Goal: Download file/media

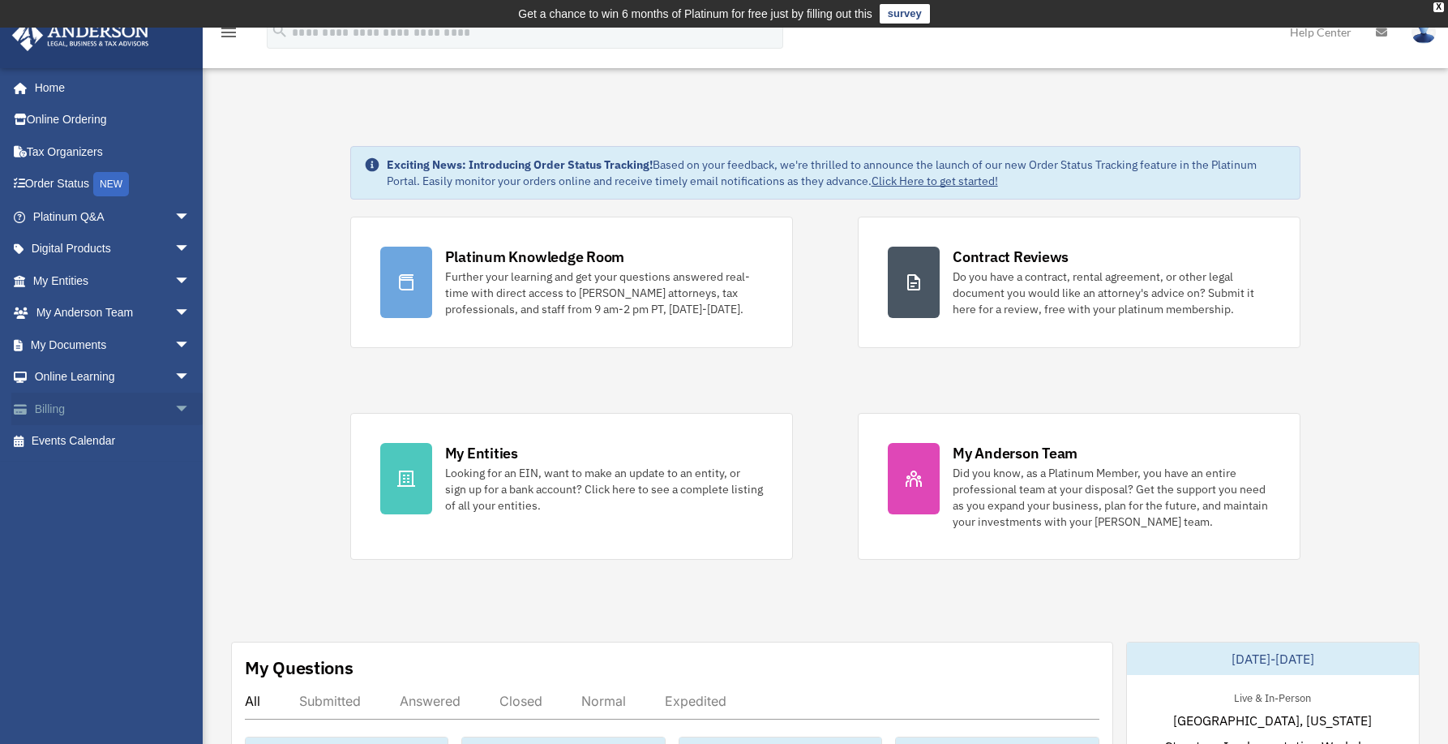
click at [42, 406] on link "Billing arrow_drop_down" at bounding box center [113, 408] width 204 height 32
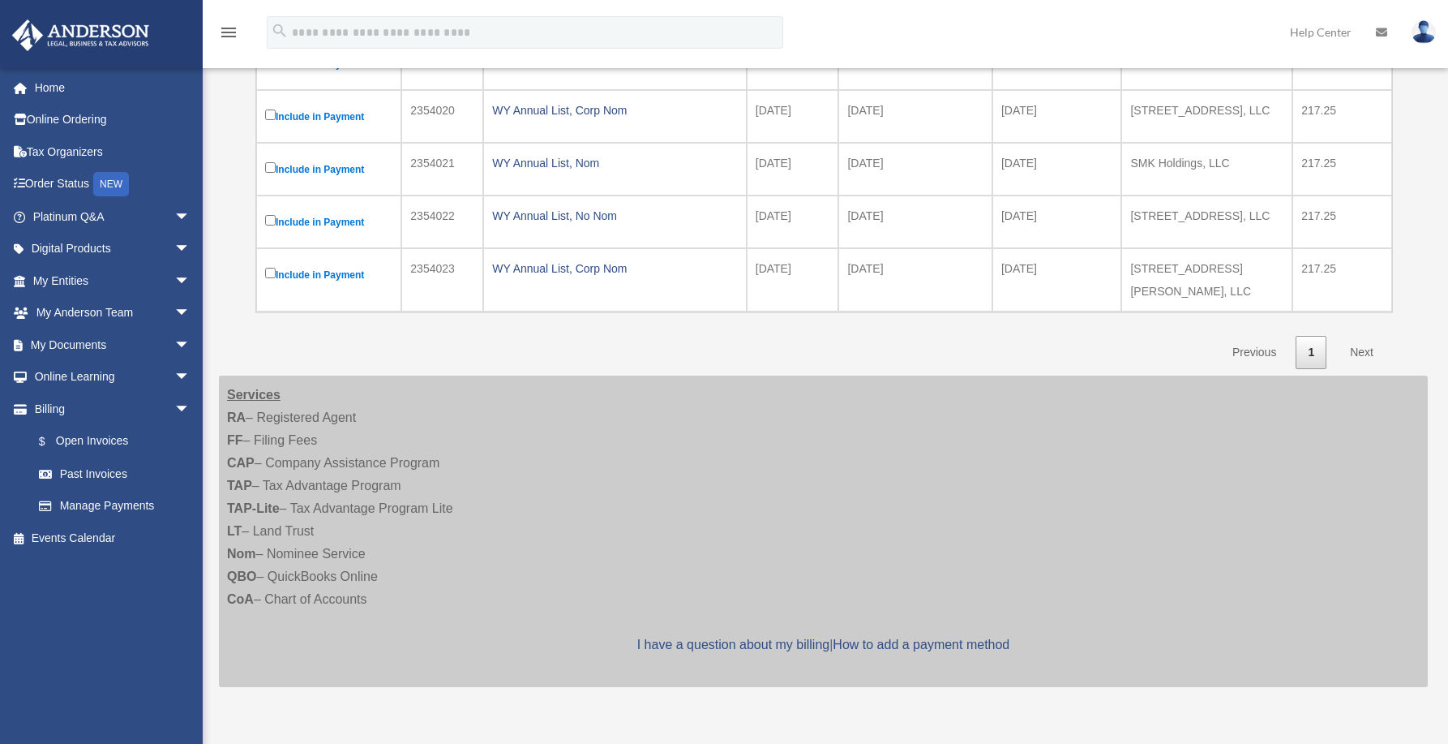
scroll to position [324, 0]
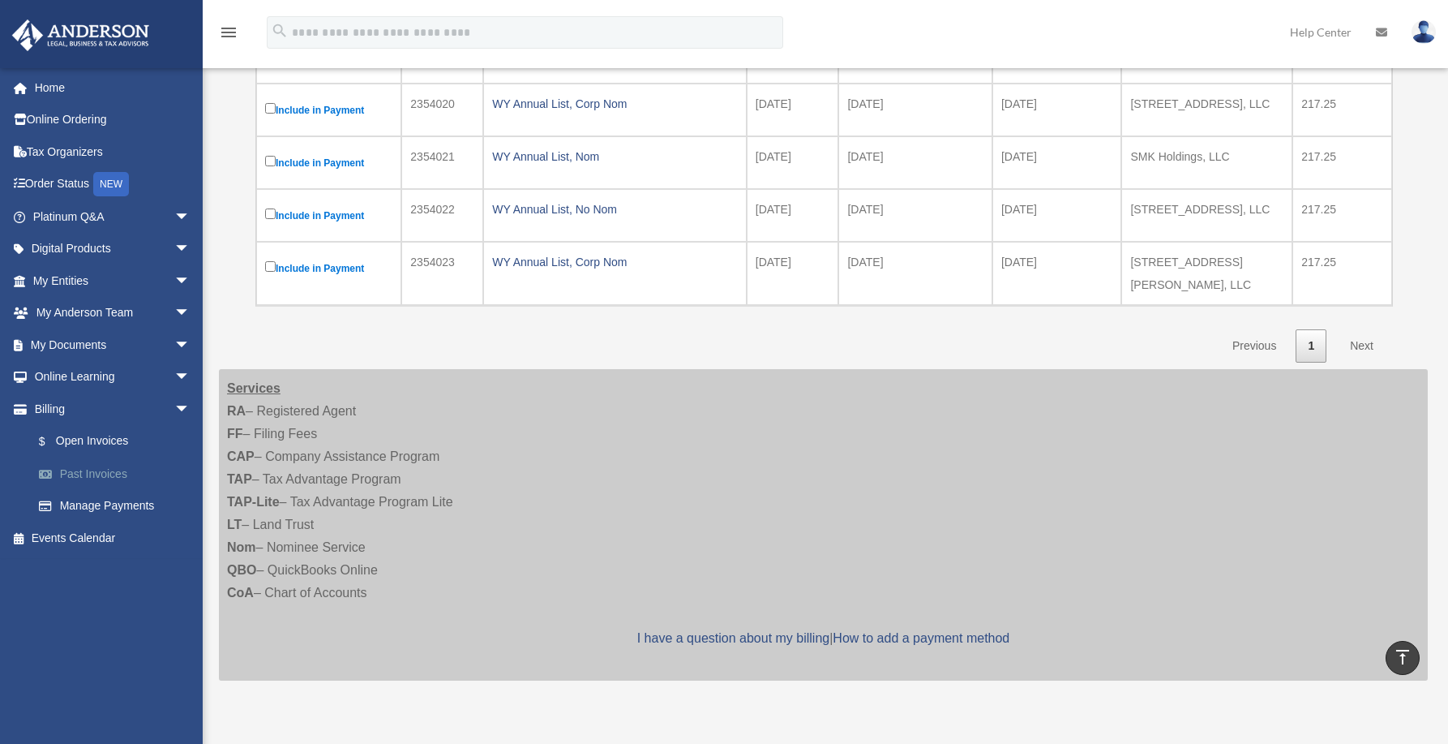
click at [97, 466] on link "Past Invoices" at bounding box center [119, 473] width 192 height 32
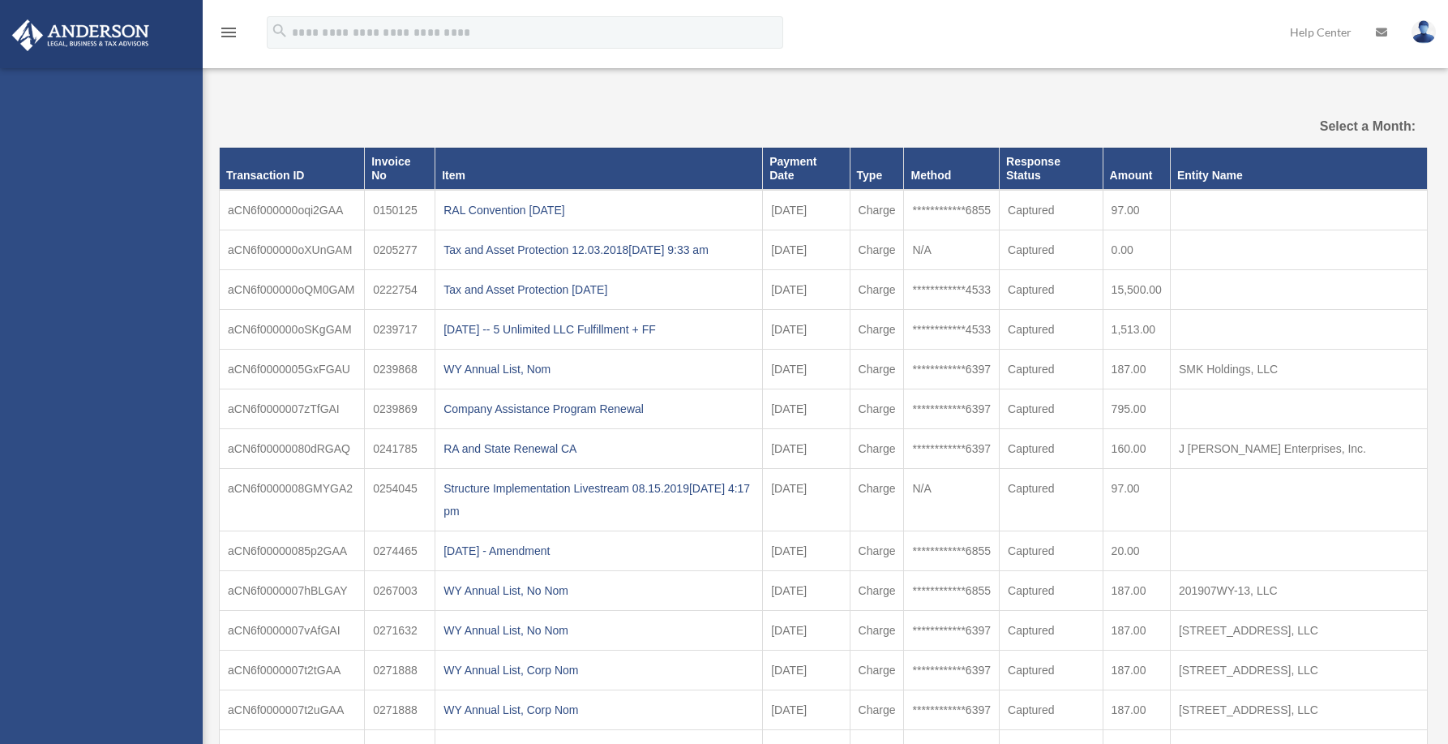
select select
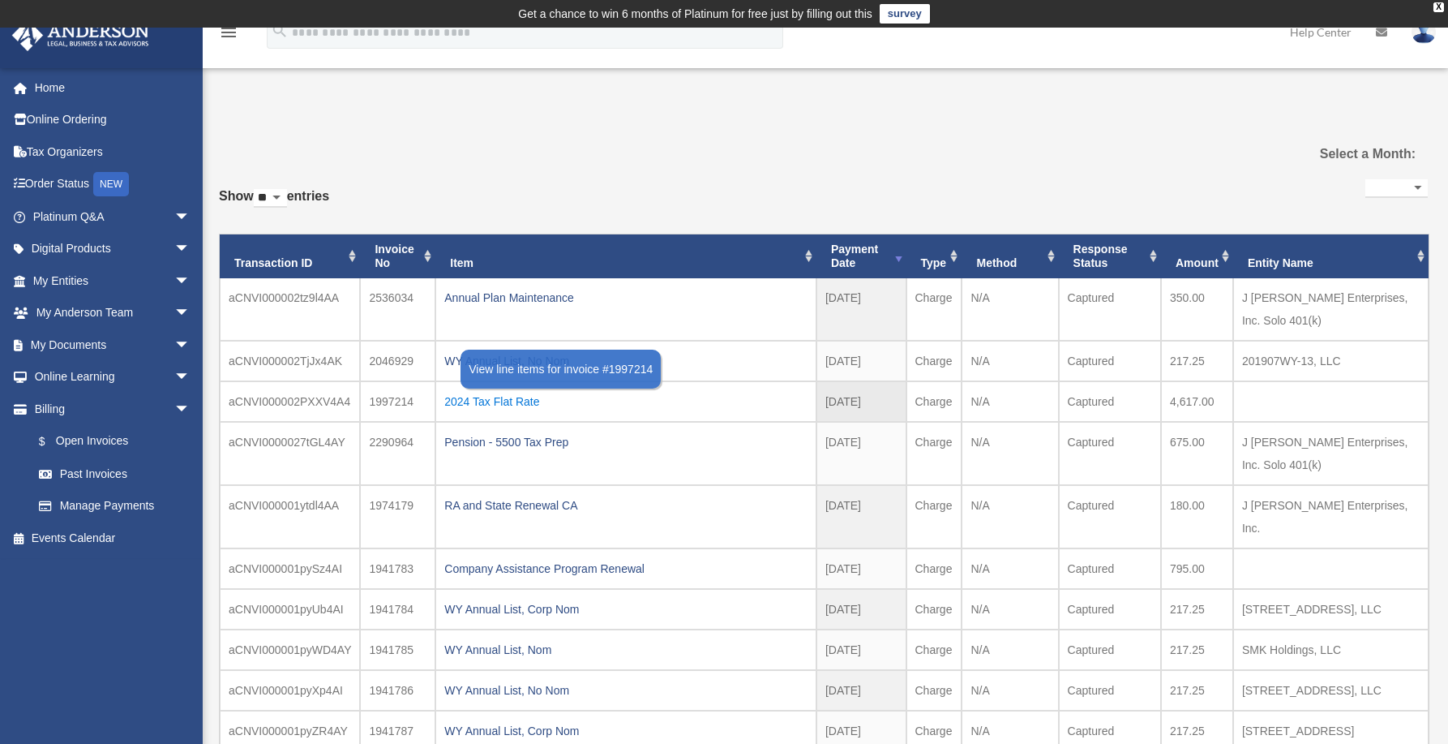
click at [550, 399] on div "2024 Tax Flat Rate" at bounding box center [625, 401] width 363 height 23
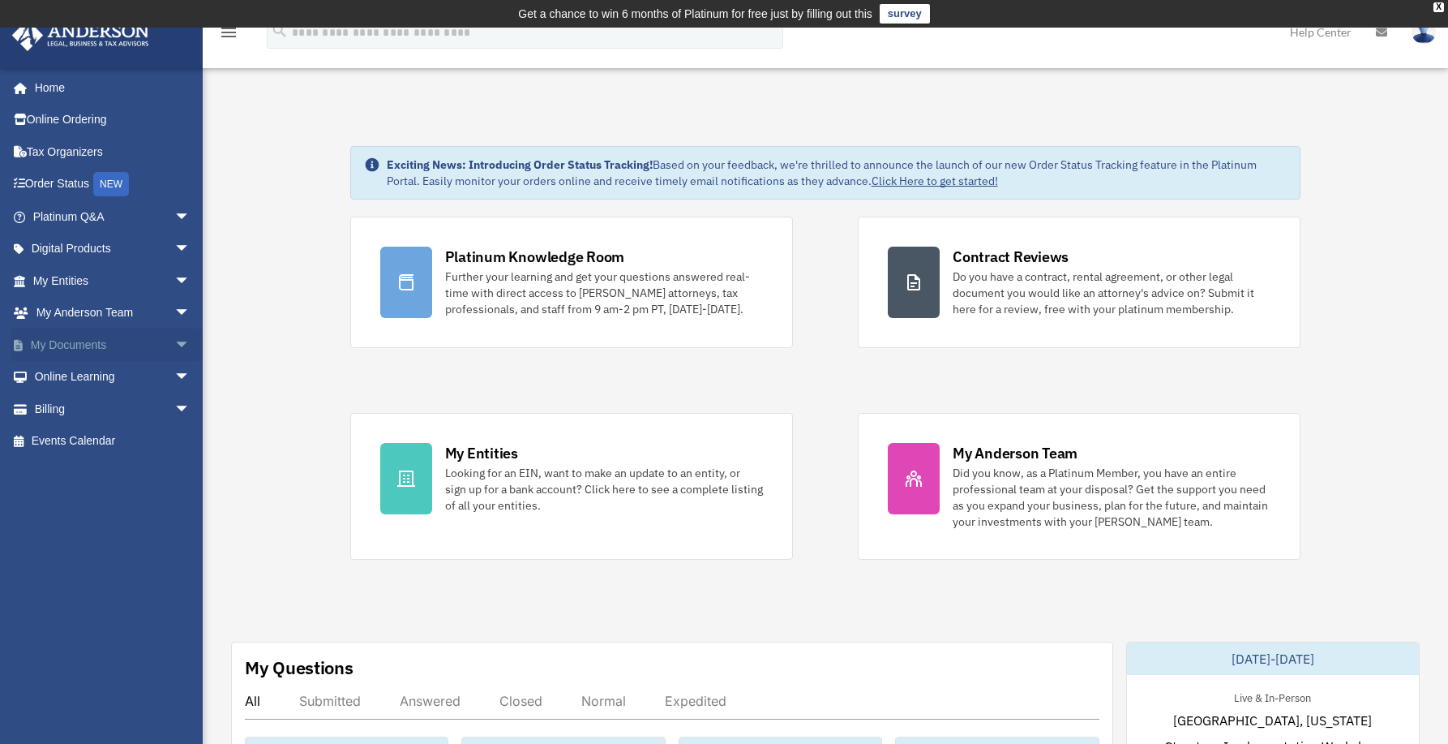
click at [71, 345] on link "My Documents arrow_drop_down" at bounding box center [113, 344] width 204 height 32
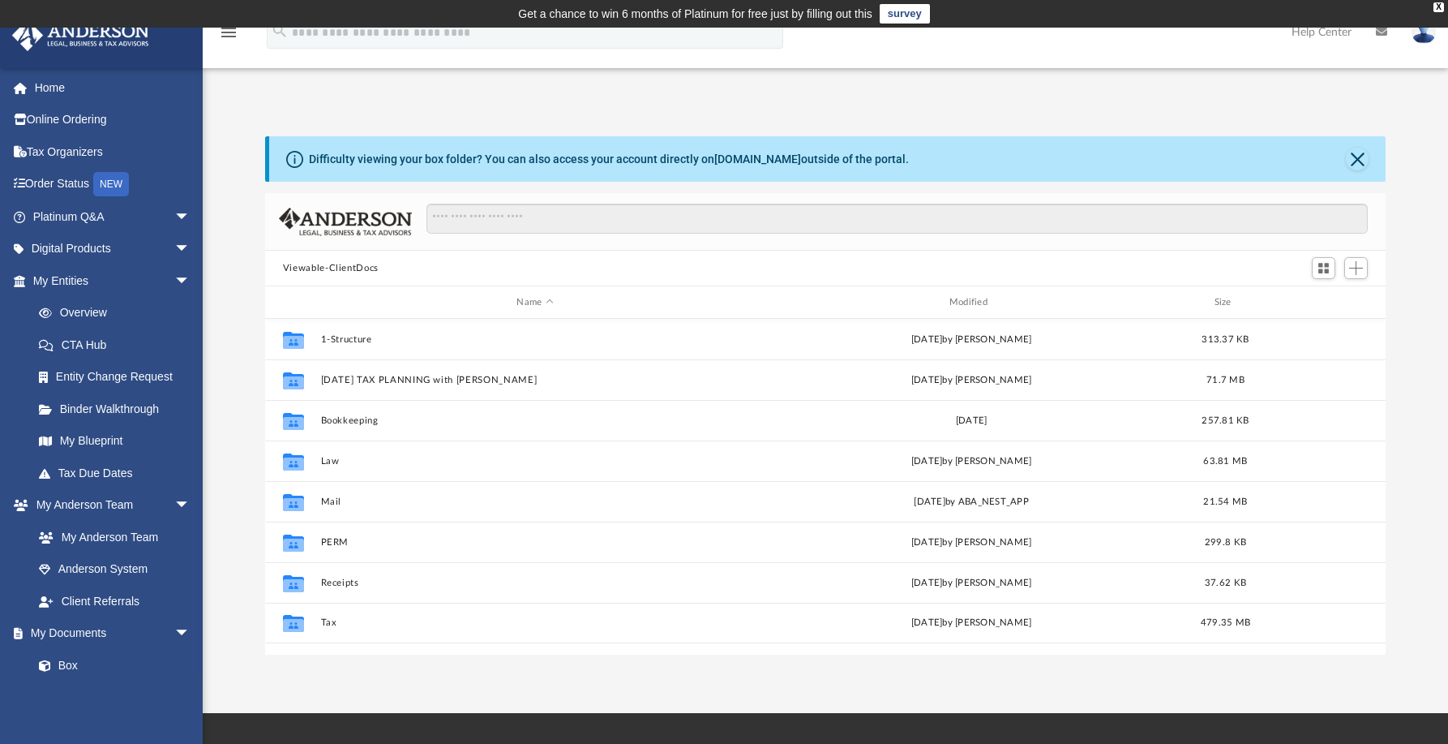
scroll to position [357, 1109]
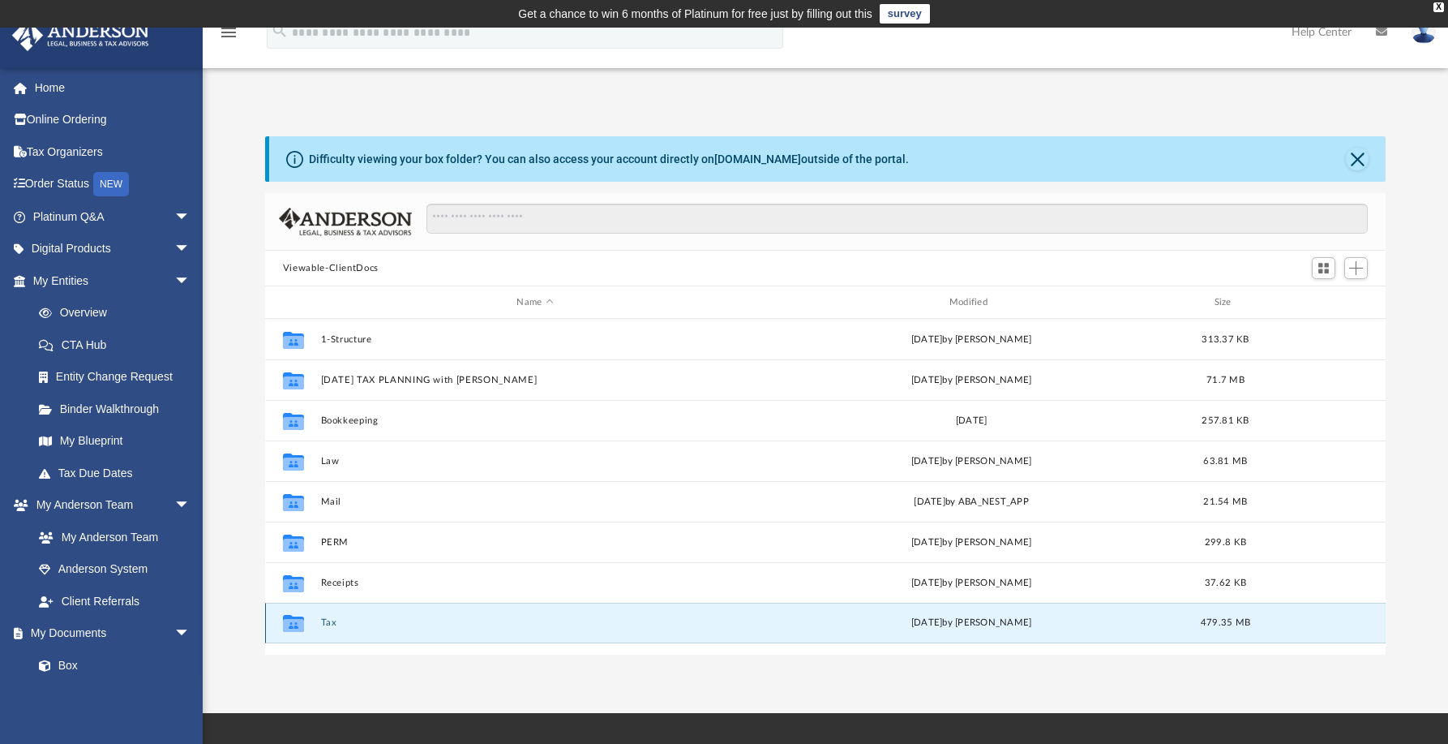
click at [322, 619] on button "Tax" at bounding box center [534, 622] width 429 height 11
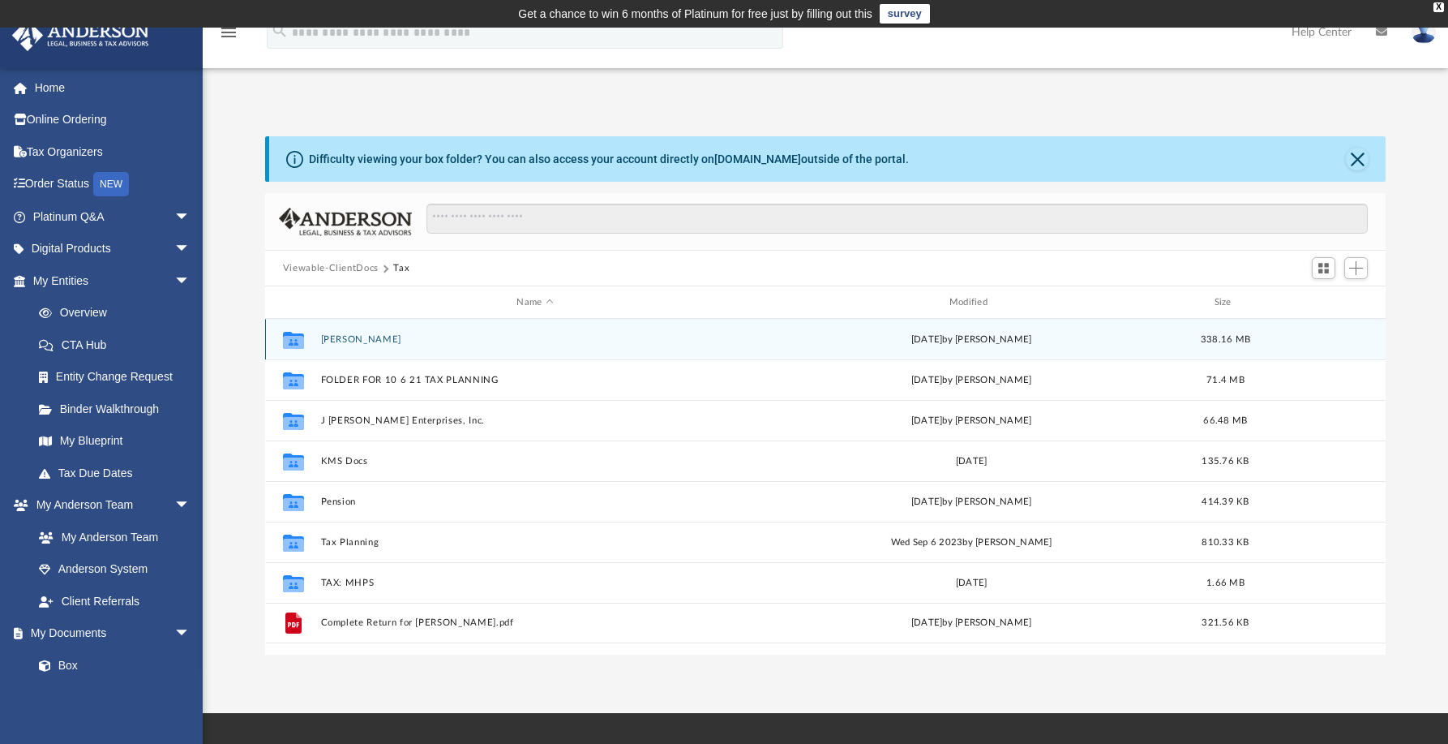
click at [349, 346] on div "Collaborated [PERSON_NAME][DATE] by [PERSON_NAME] 338.16 MB" at bounding box center [825, 339] width 1121 height 41
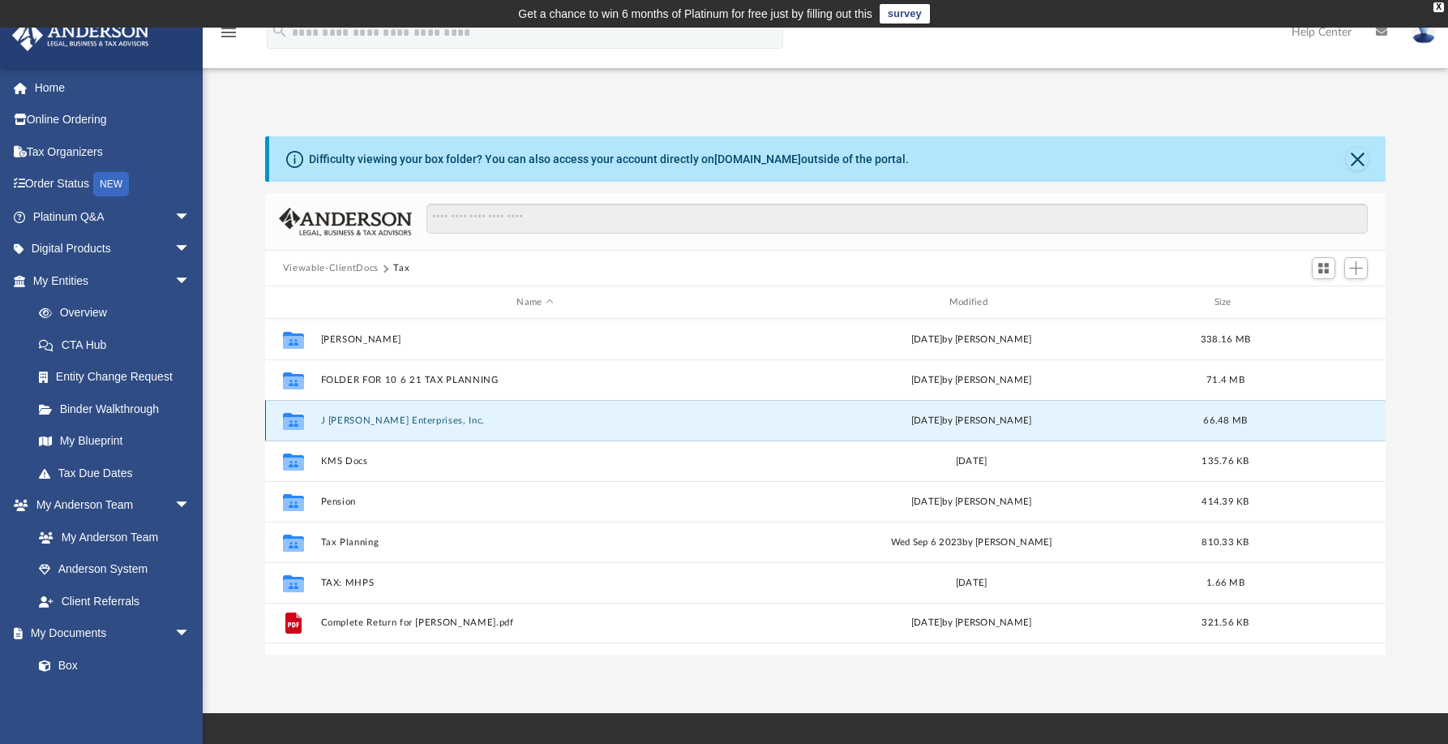
click at [341, 426] on button "J [PERSON_NAME] Enterprises, Inc." at bounding box center [534, 420] width 429 height 11
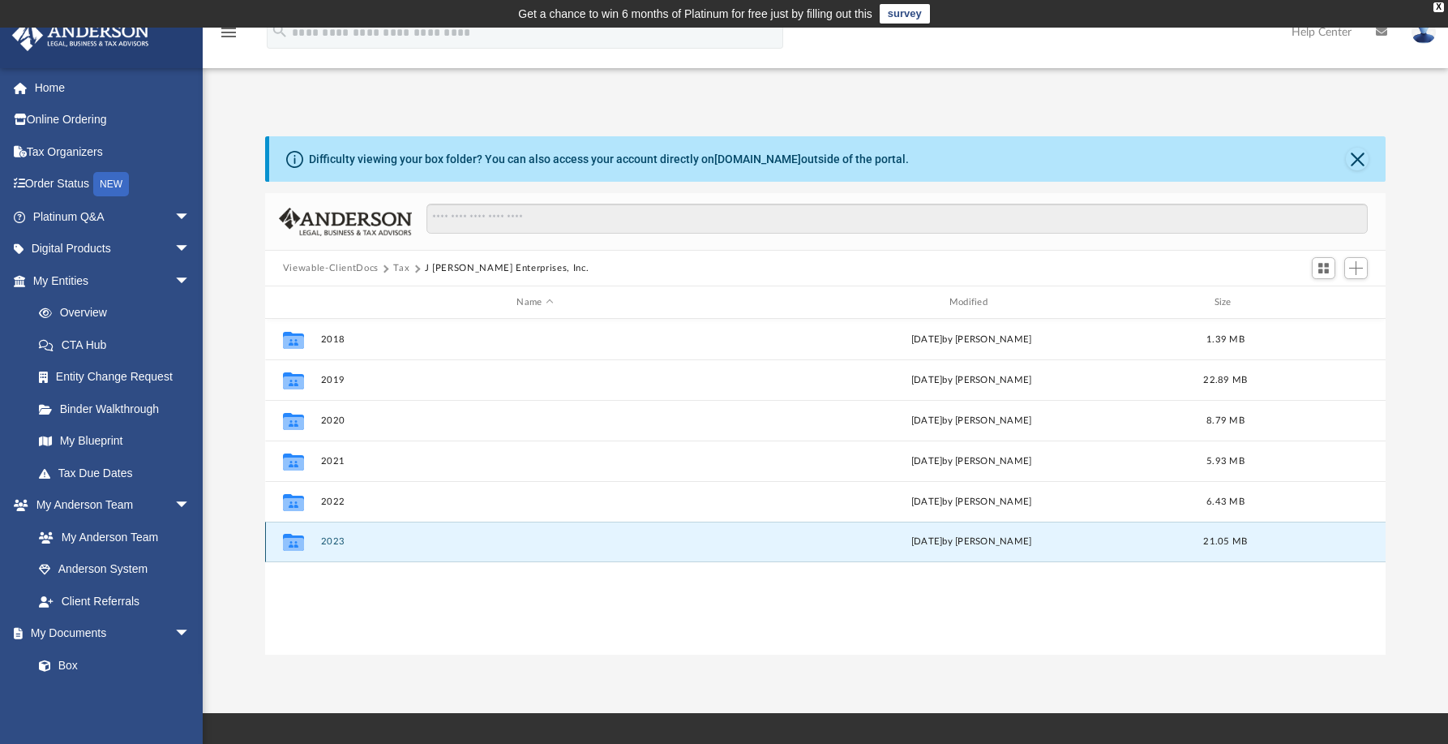
click at [330, 537] on button "2023" at bounding box center [534, 541] width 429 height 11
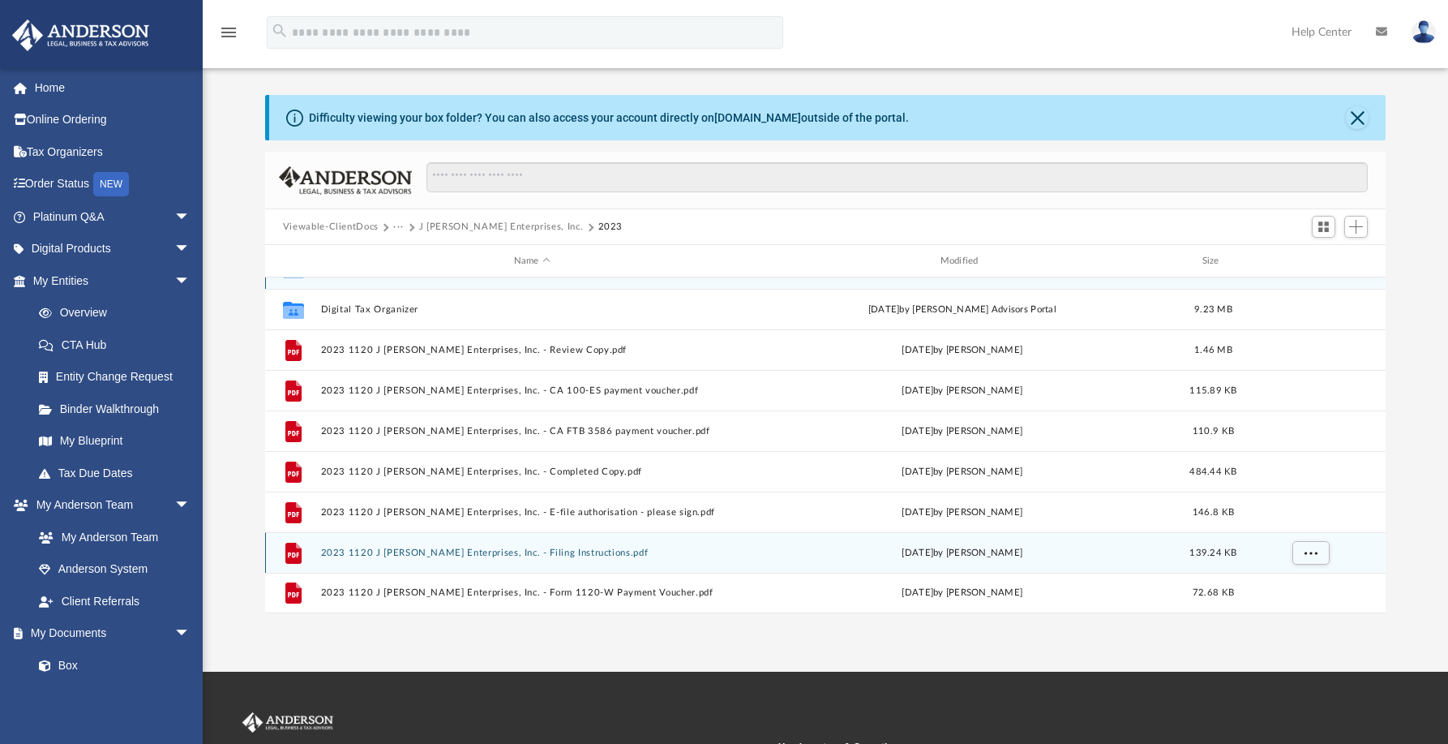
scroll to position [81, 0]
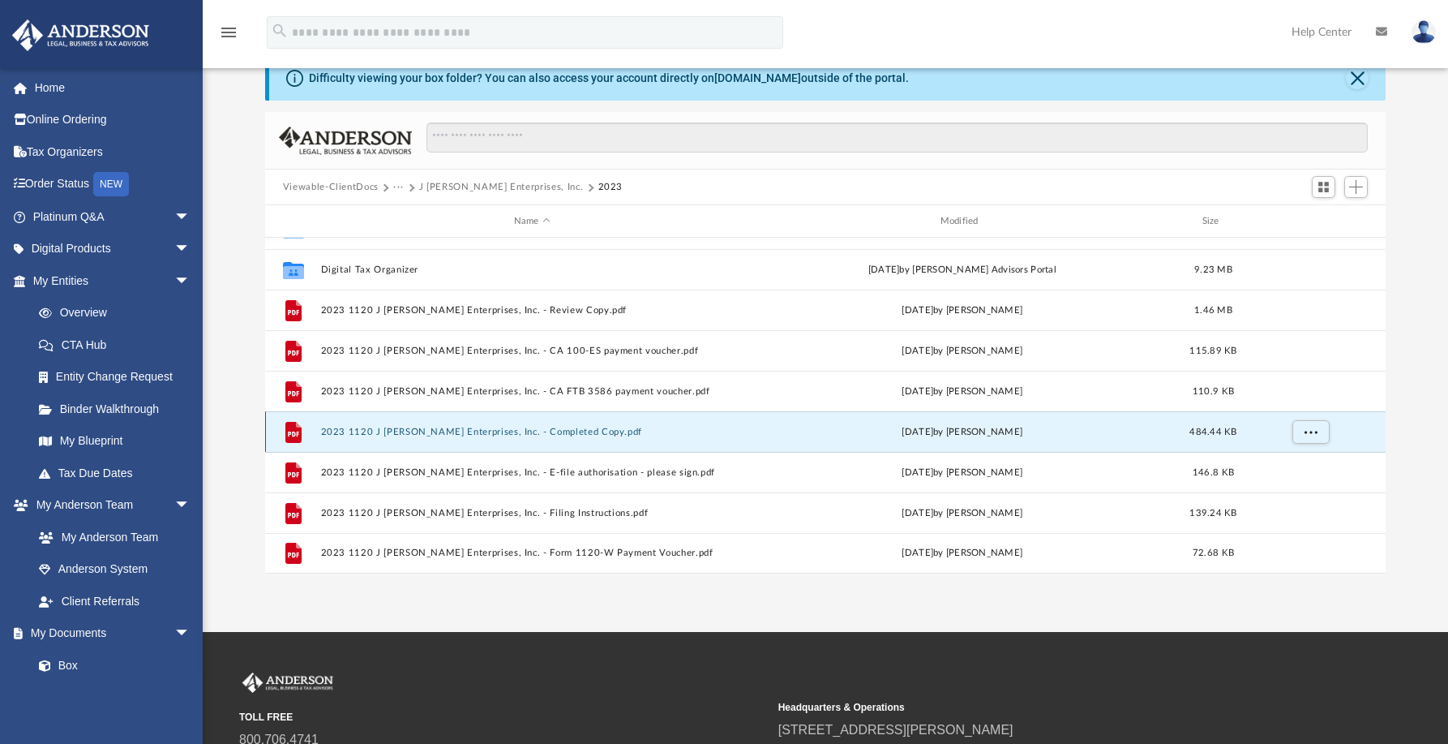
click at [394, 434] on button "2023 1120 J [PERSON_NAME] Enterprises, Inc. - Completed Copy.pdf" at bounding box center [531, 431] width 423 height 11
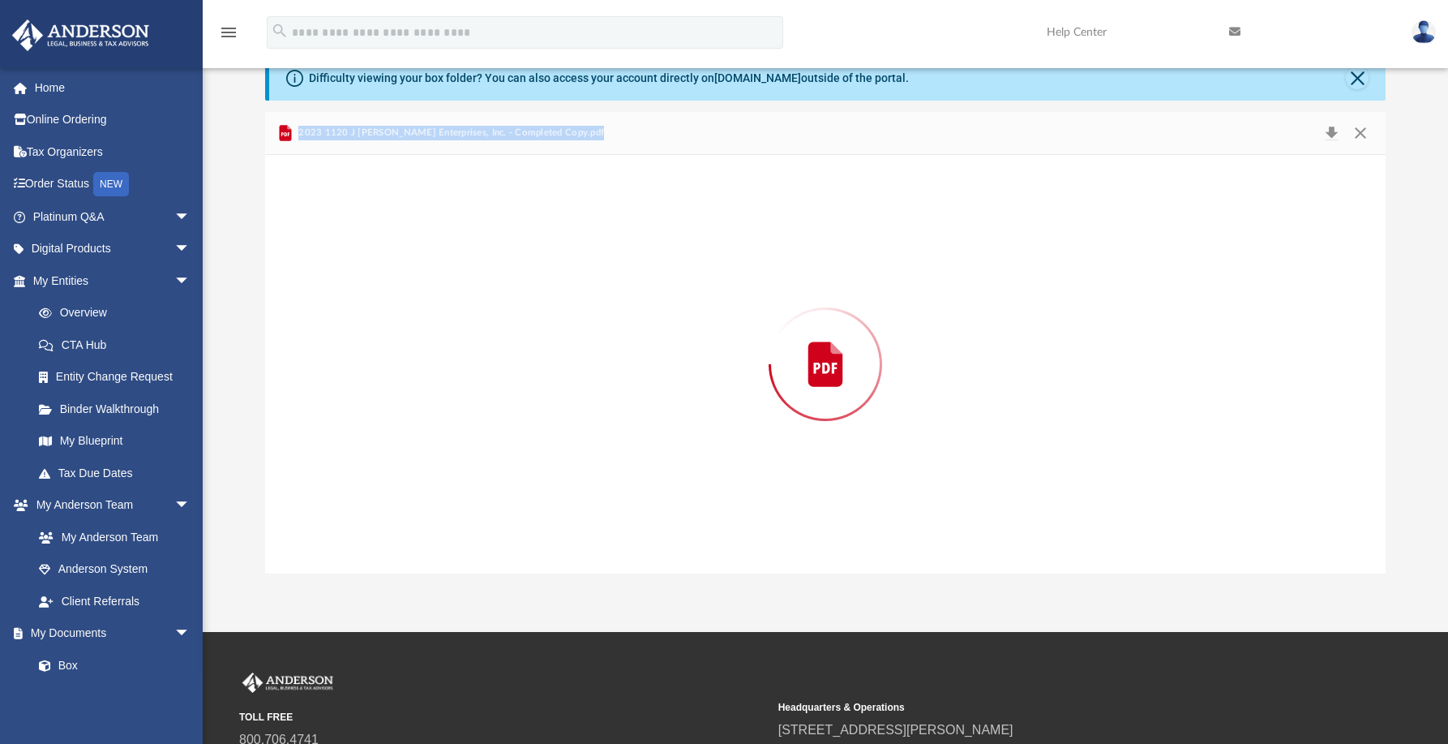
click at [394, 434] on div "Preview" at bounding box center [825, 364] width 1121 height 418
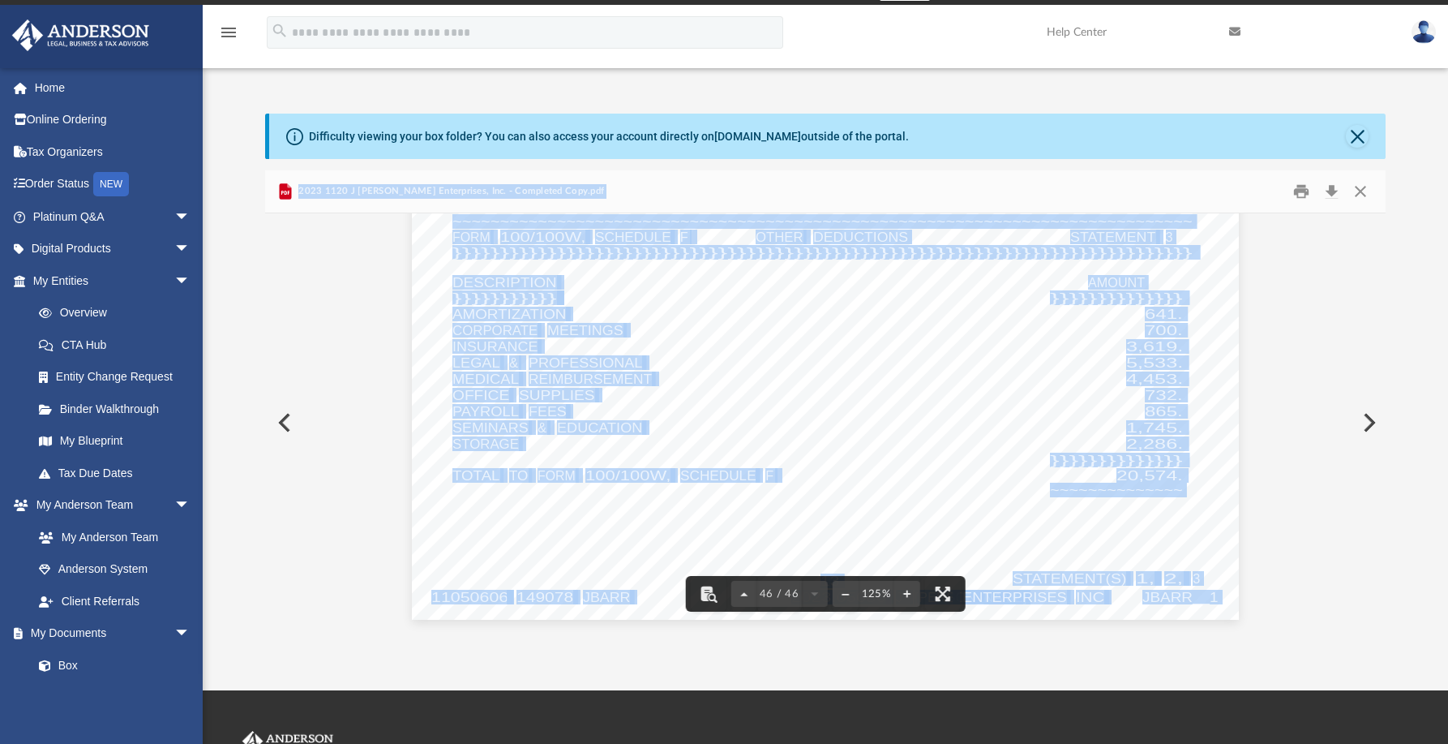
scroll to position [0, 0]
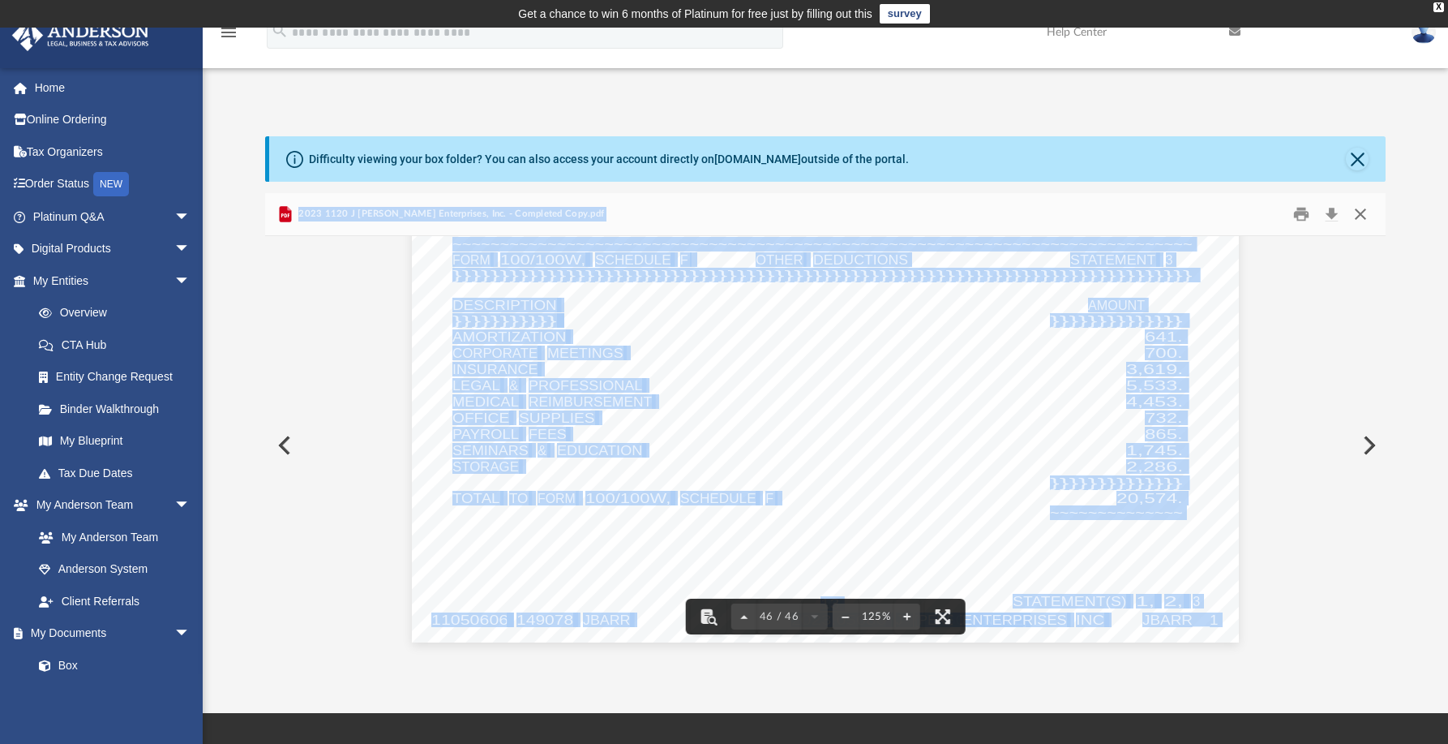
click at [1369, 216] on button "Close" at bounding box center [1360, 214] width 29 height 25
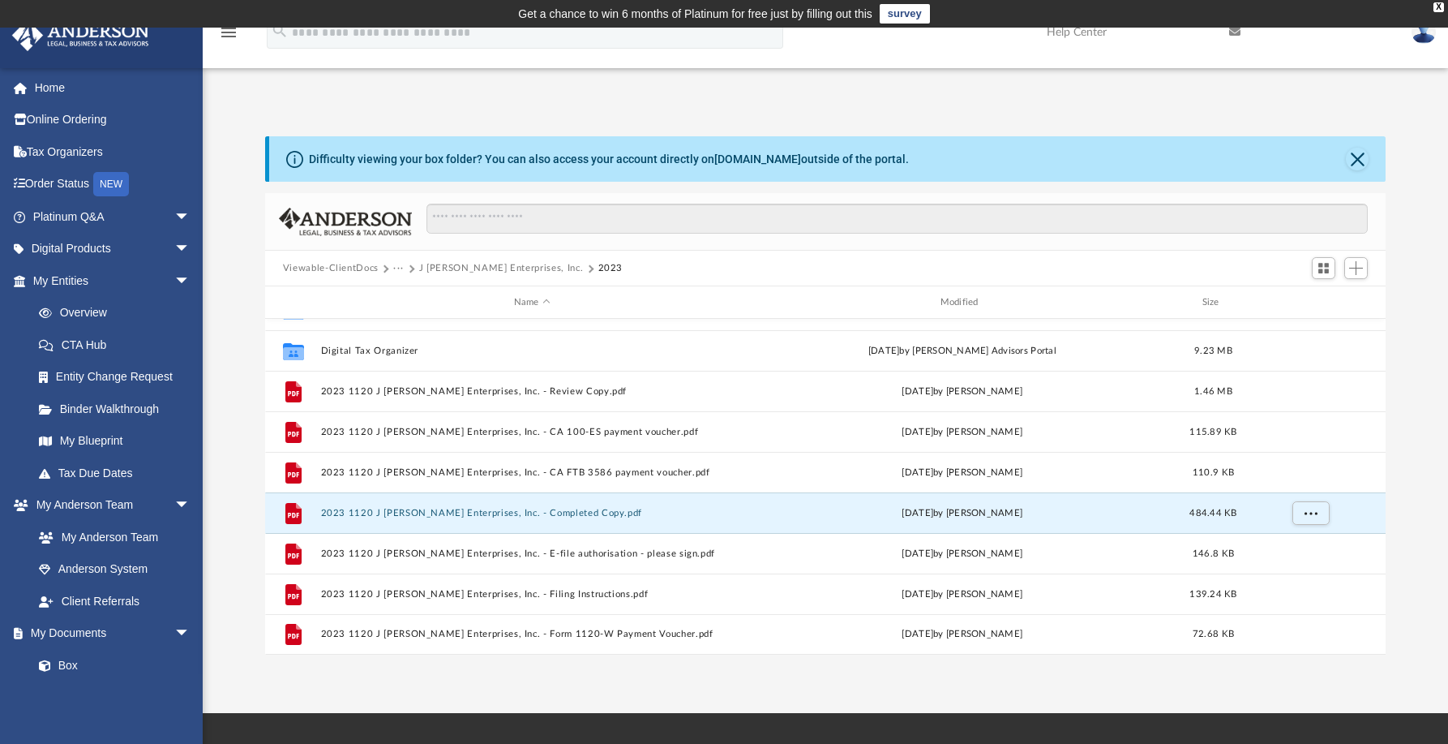
click at [336, 266] on button "Viewable-ClientDocs" at bounding box center [331, 268] width 96 height 15
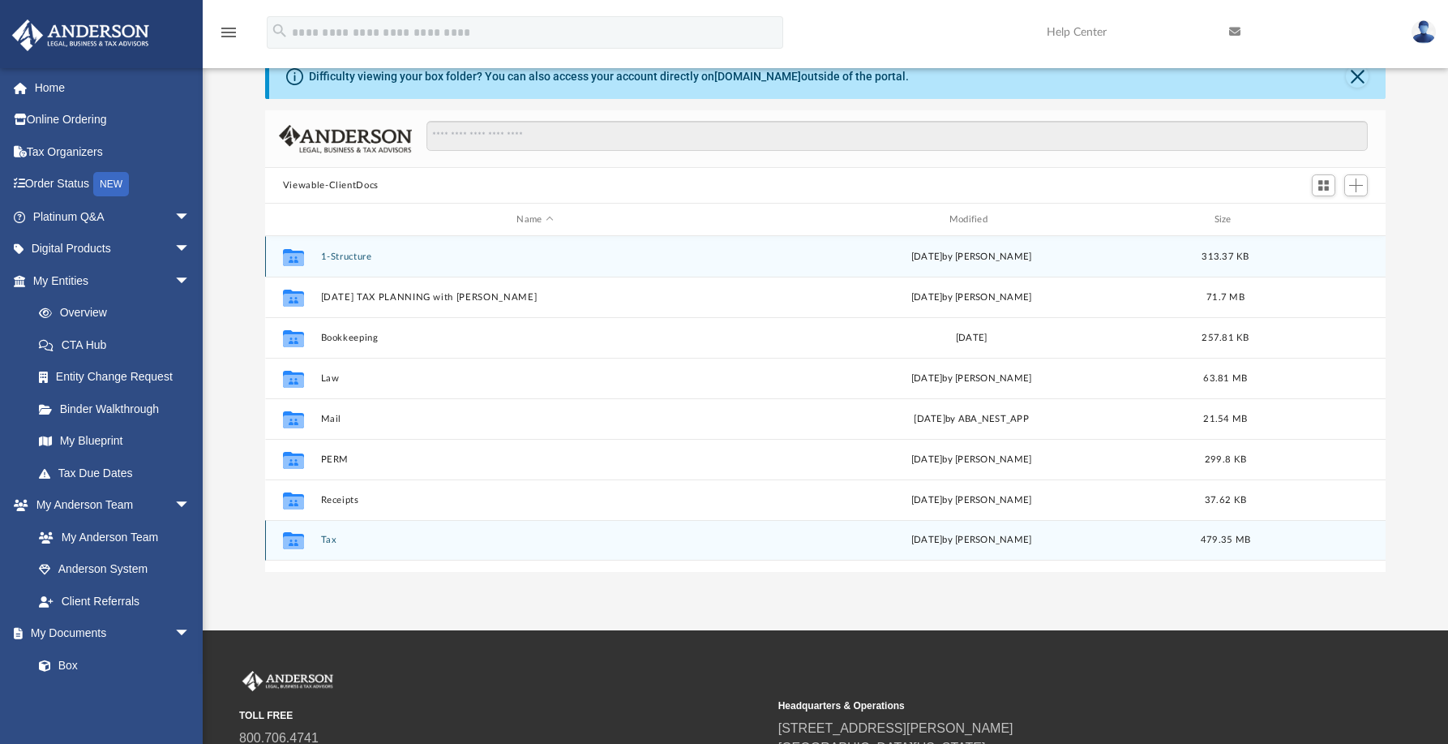
scroll to position [162, 0]
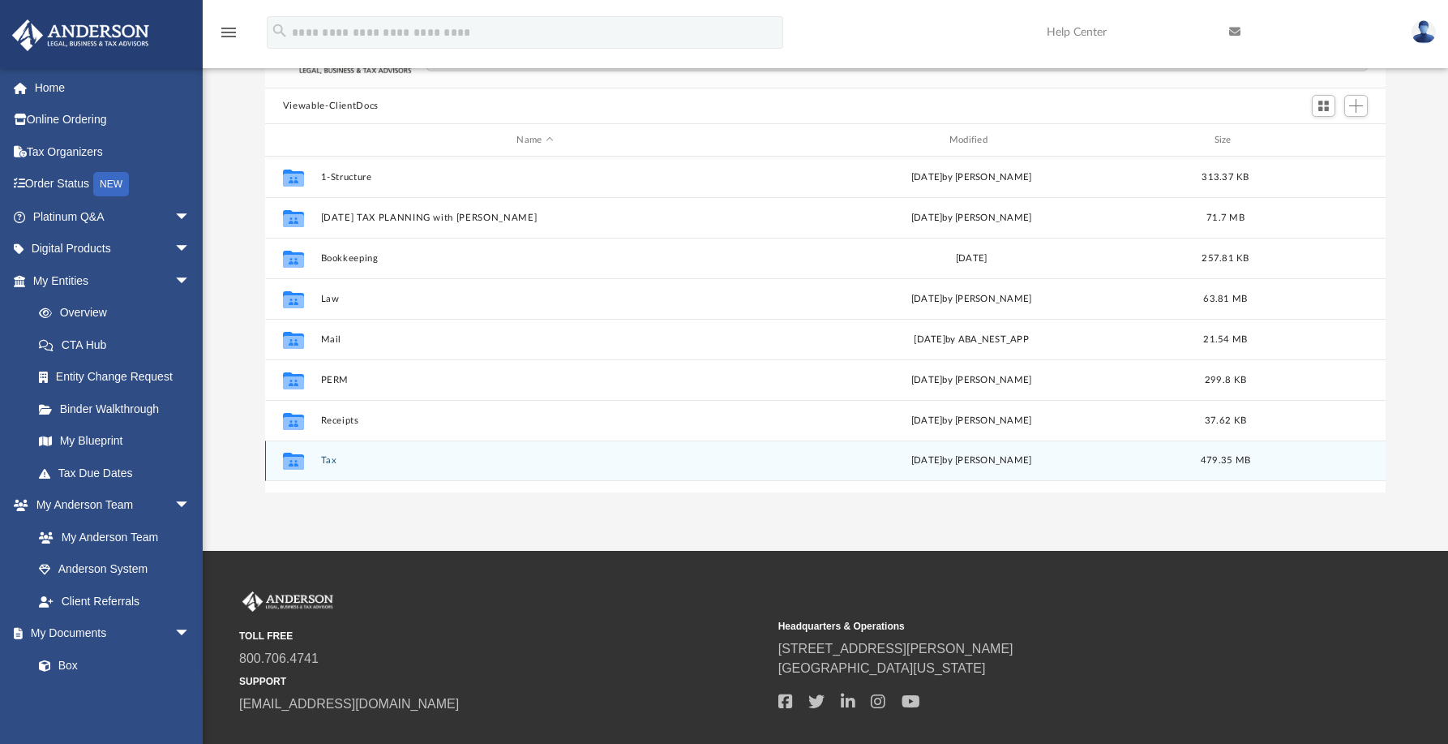
click at [329, 454] on div "Collaborated Folder Tax Sat Aug 30 2025 by Julie Barrow 479.35 MB" at bounding box center [825, 460] width 1121 height 41
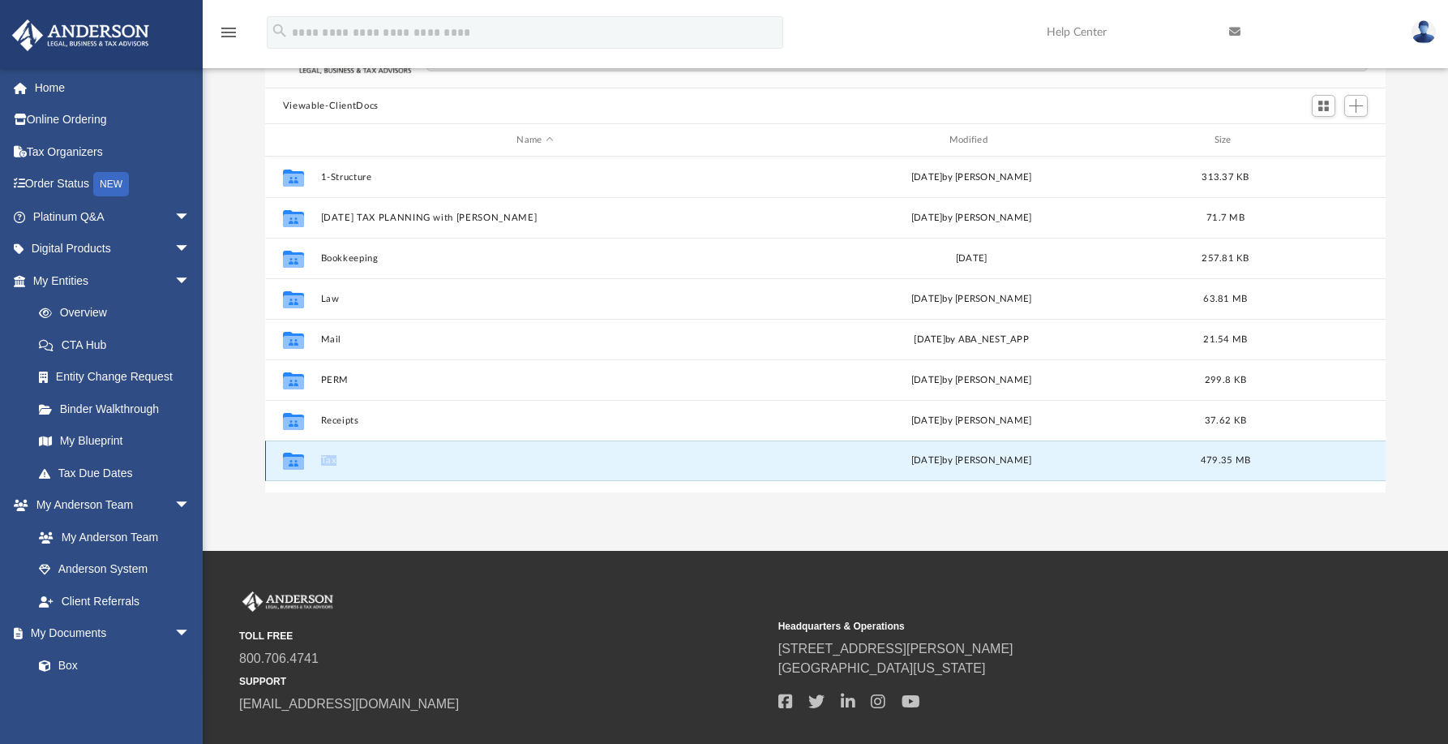
click at [329, 454] on div "Collaborated Folder Tax Sat Aug 30 2025 by Julie Barrow 479.35 MB" at bounding box center [825, 460] width 1121 height 41
click at [323, 464] on button "Tax" at bounding box center [534, 460] width 429 height 11
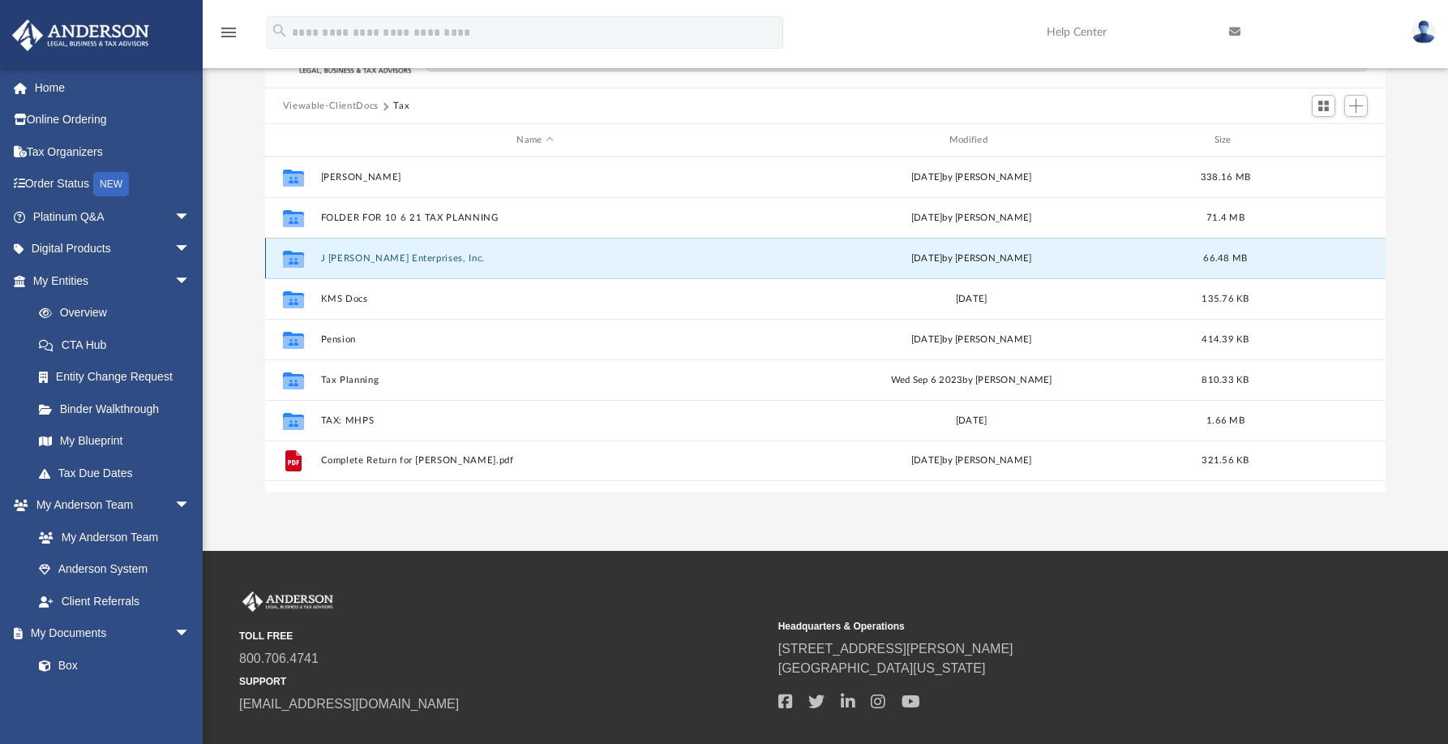
click at [352, 255] on button "J [PERSON_NAME] Enterprises, Inc." at bounding box center [534, 258] width 429 height 11
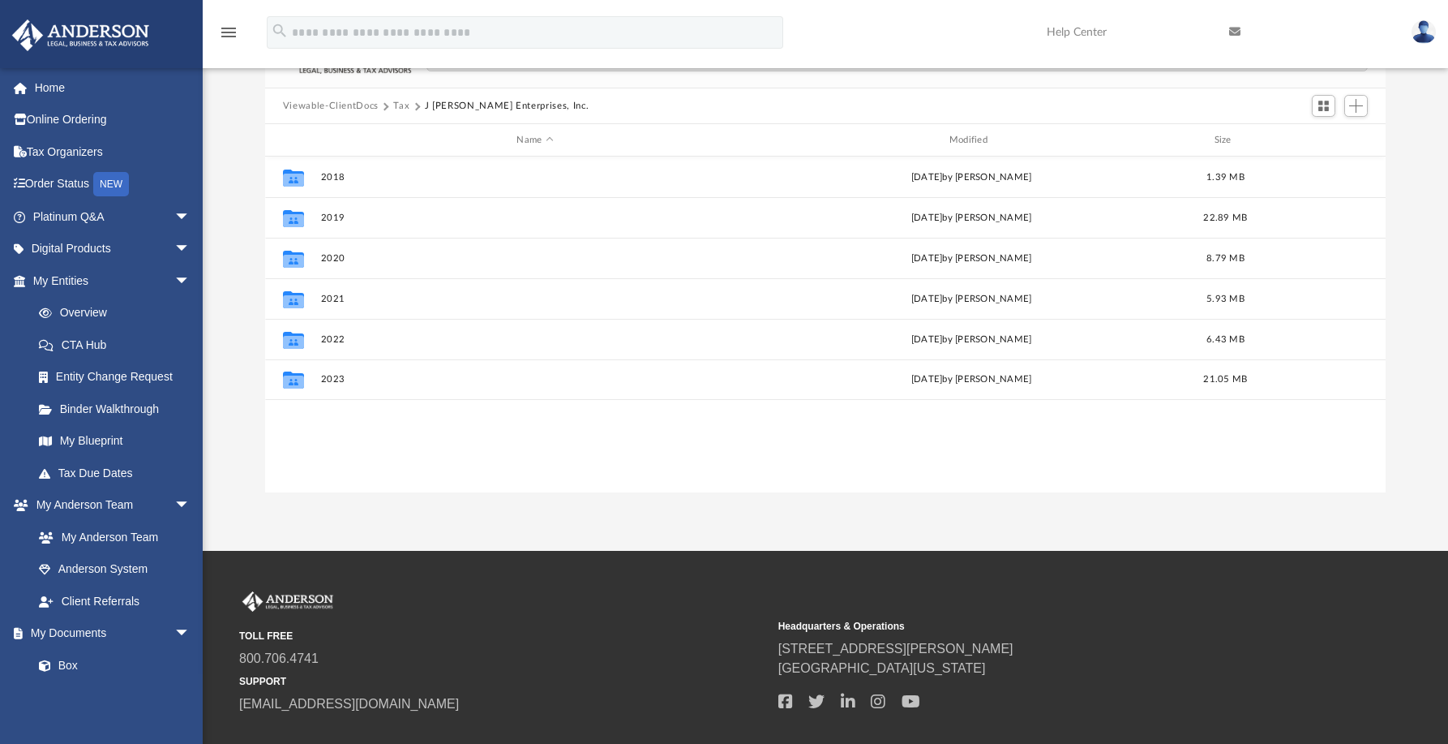
click at [400, 107] on button "Tax" at bounding box center [401, 106] width 16 height 15
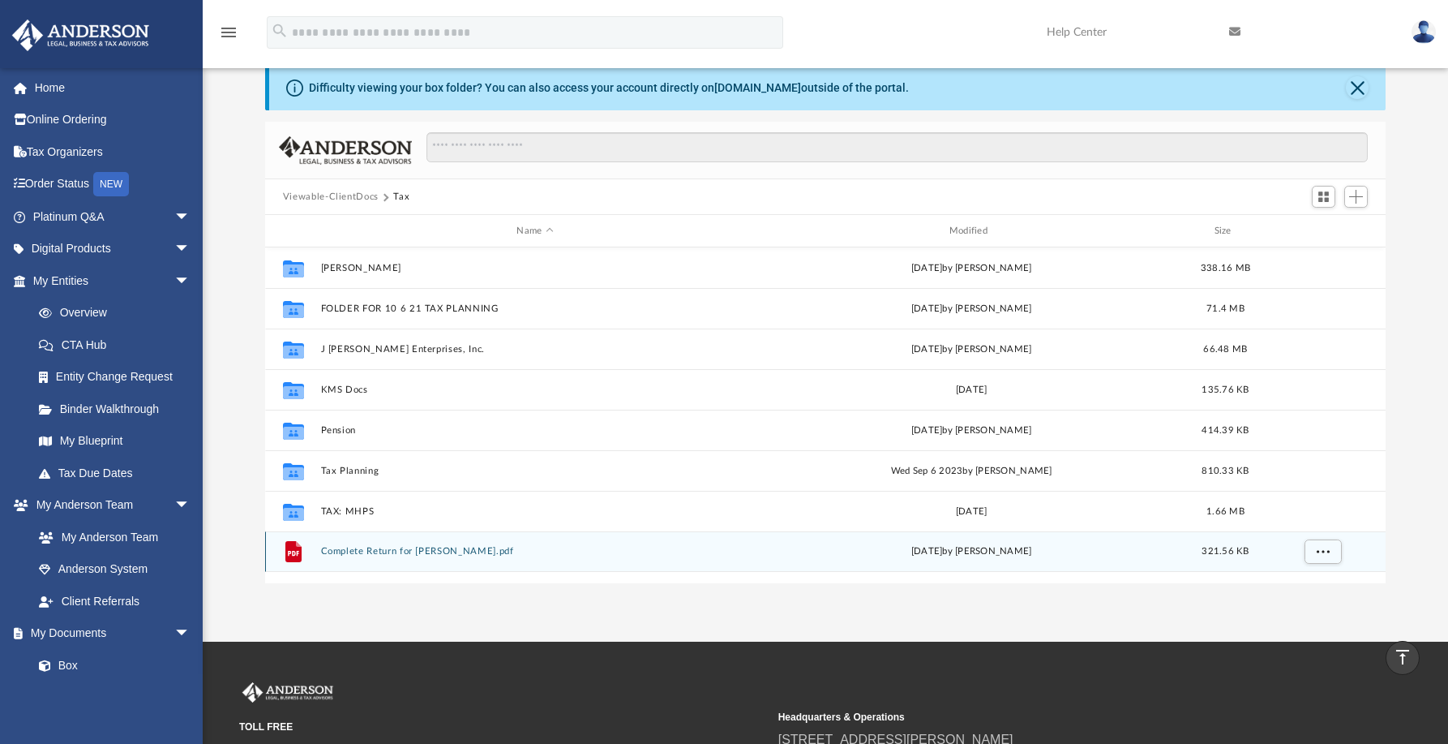
scroll to position [15, 0]
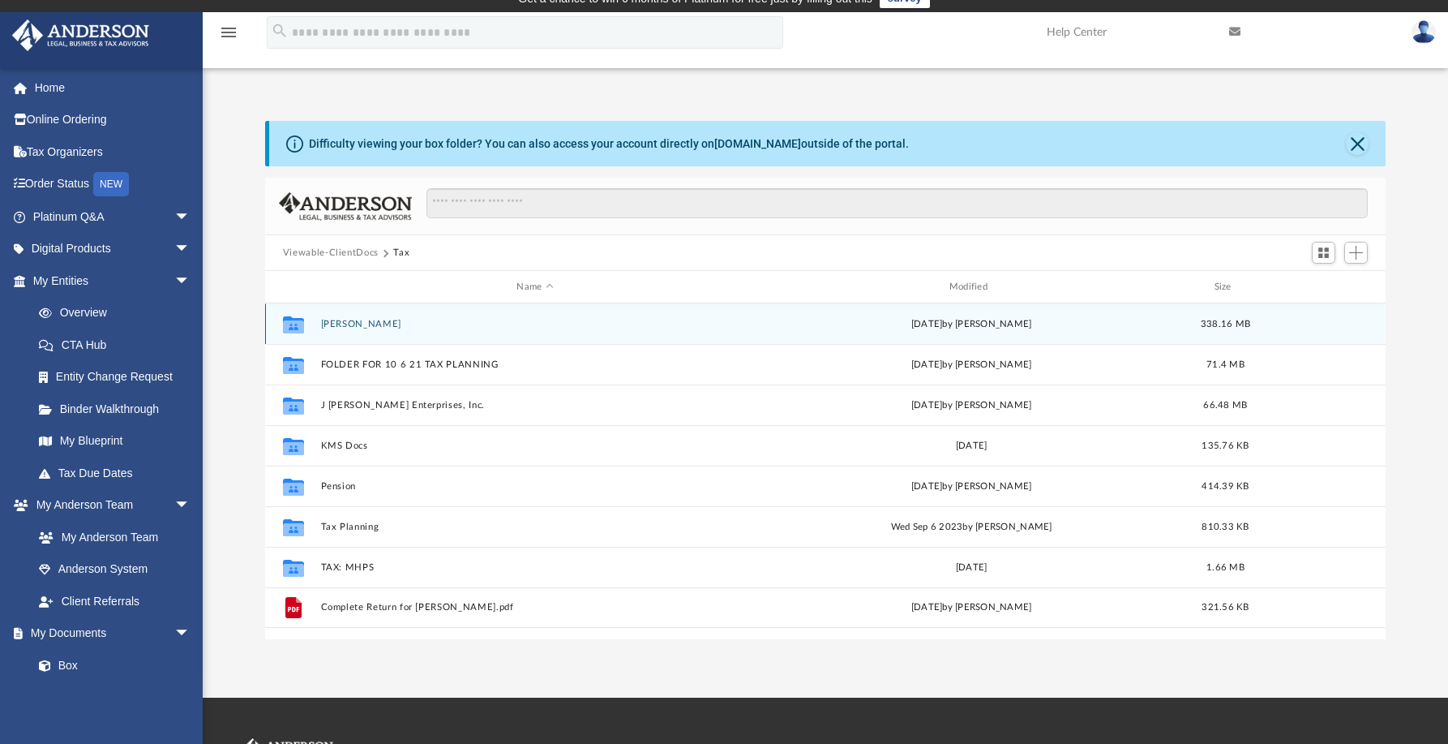
click at [345, 324] on button "Barrow, Julie" at bounding box center [534, 324] width 429 height 11
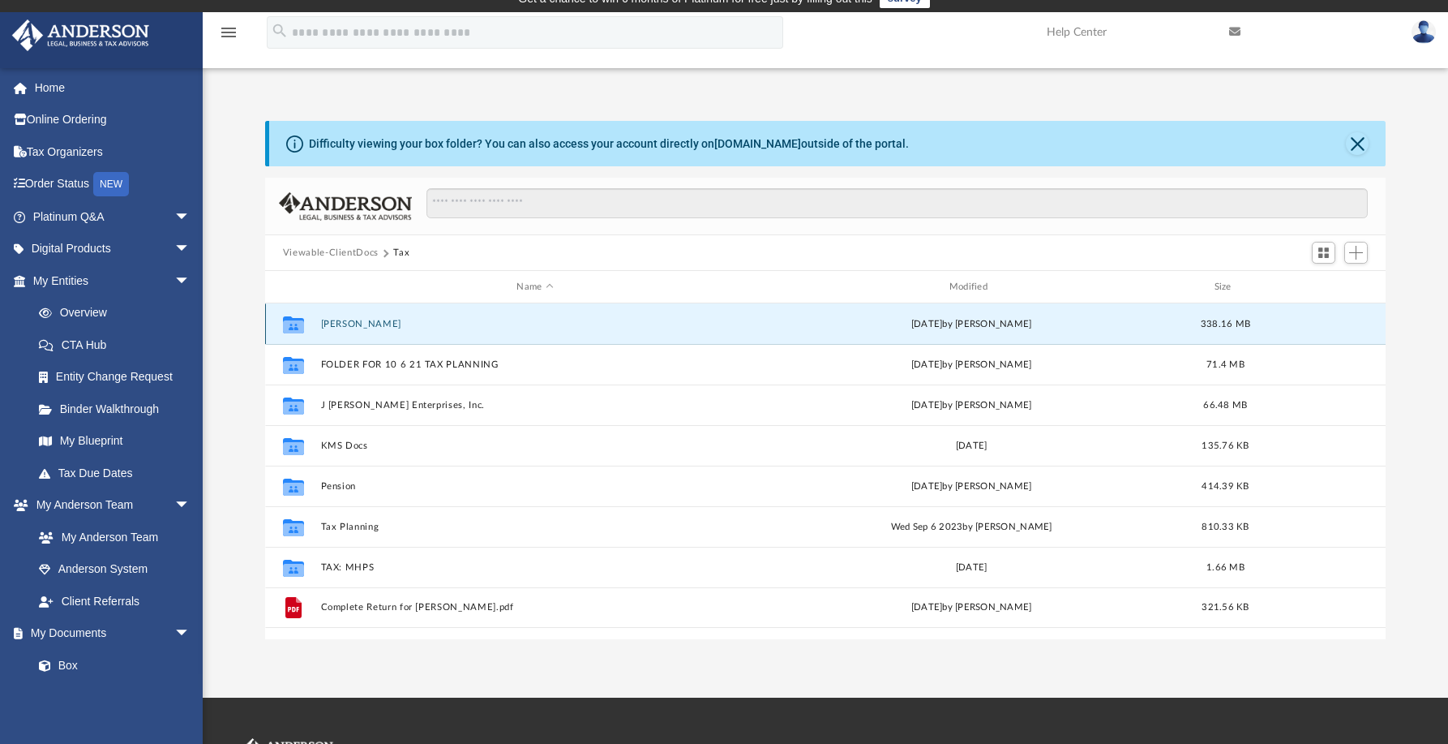
click at [345, 324] on button "Barrow, Julie" at bounding box center [534, 324] width 429 height 11
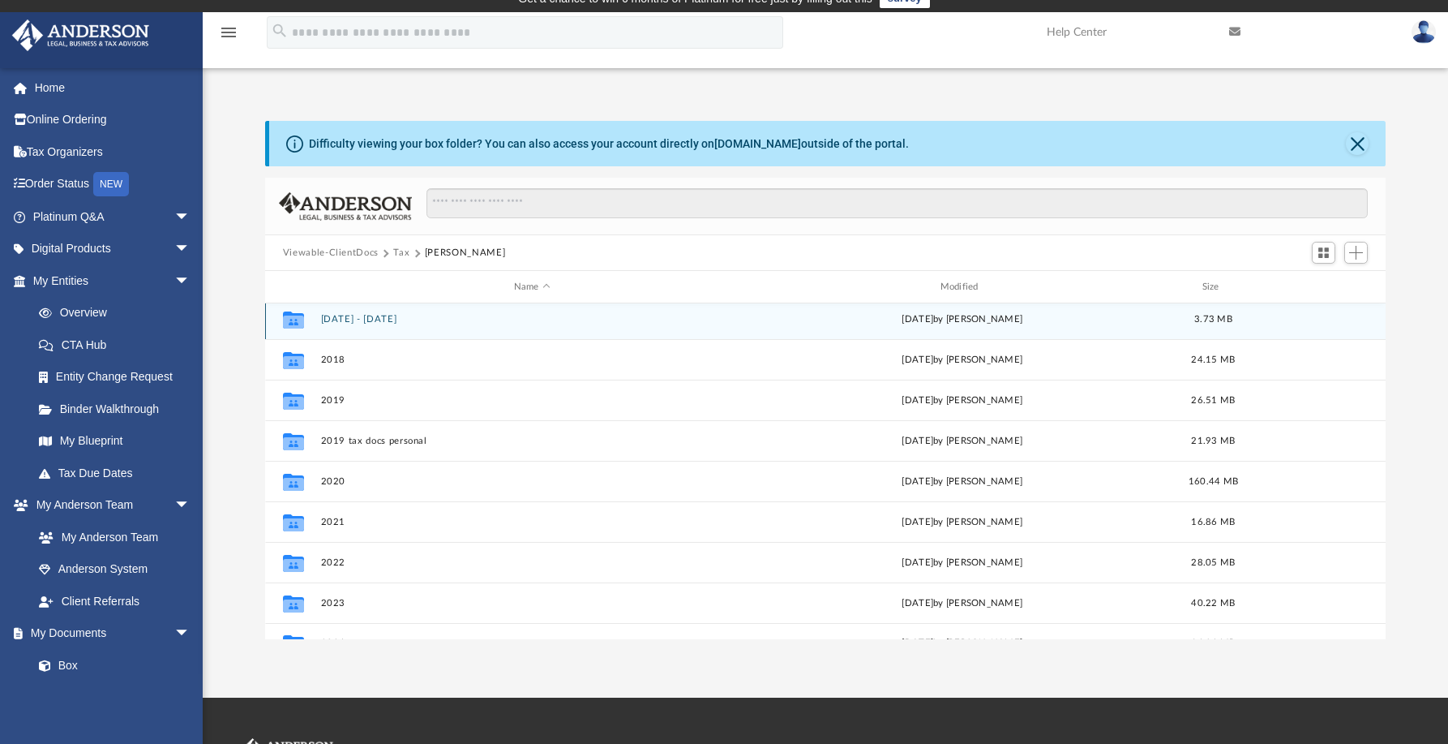
scroll to position [0, 0]
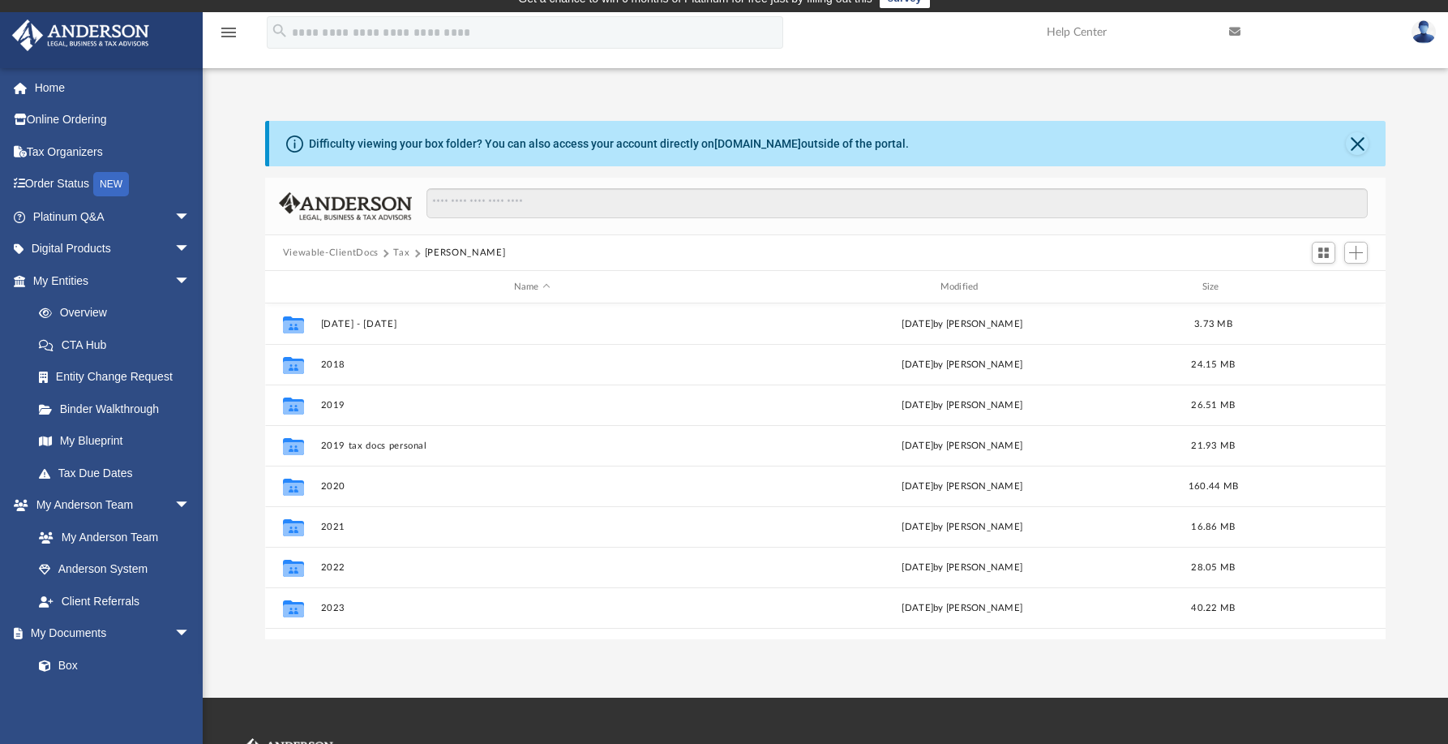
click at [398, 251] on button "Tax" at bounding box center [401, 253] width 16 height 15
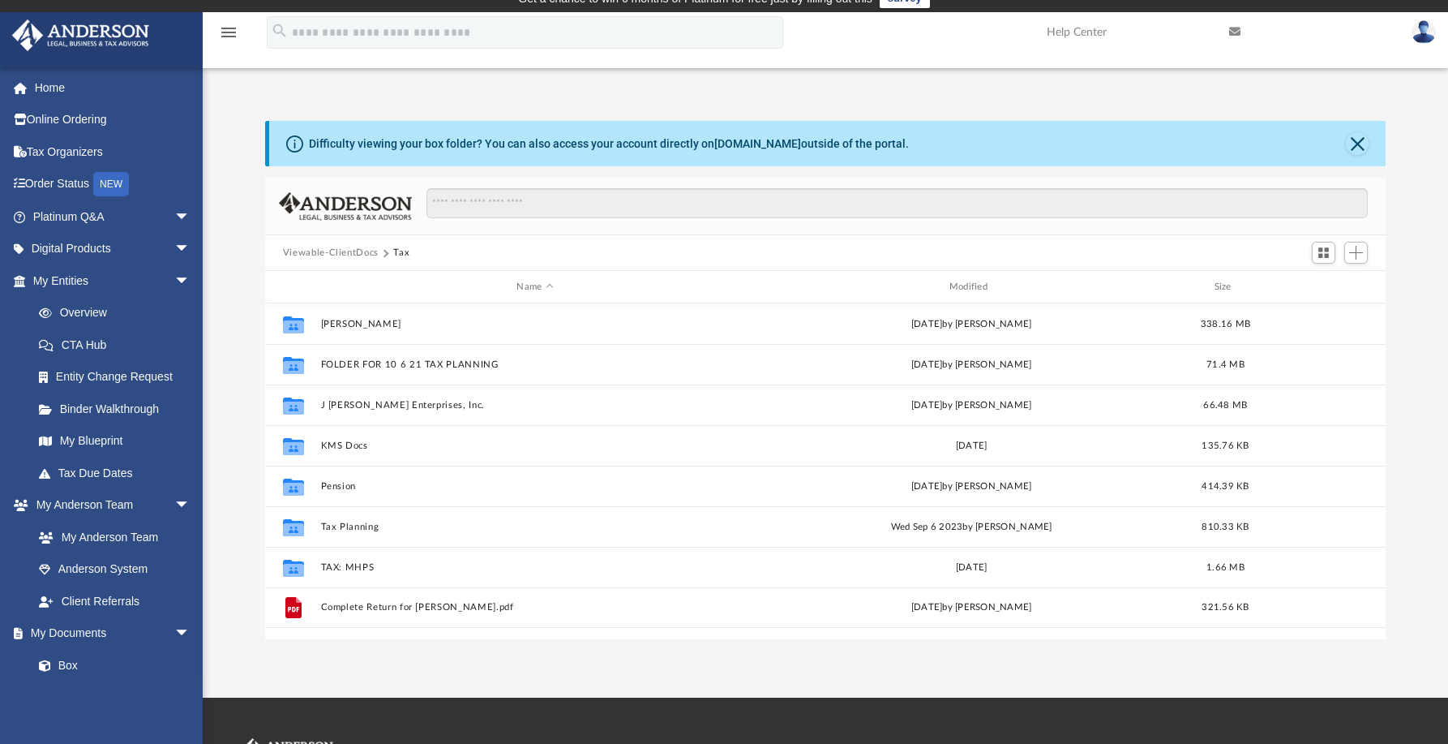
click at [356, 251] on button "Viewable-ClientDocs" at bounding box center [331, 253] width 96 height 15
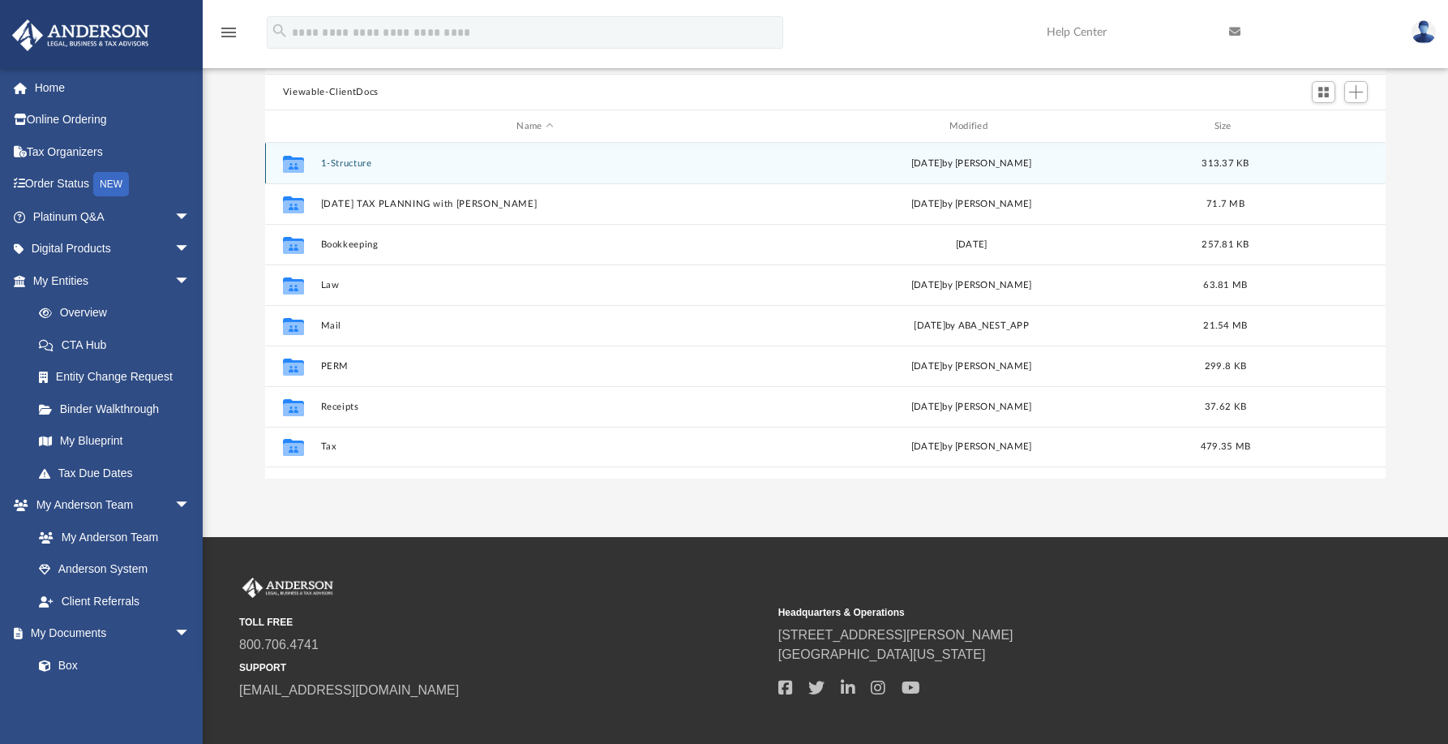
scroll to position [178, 0]
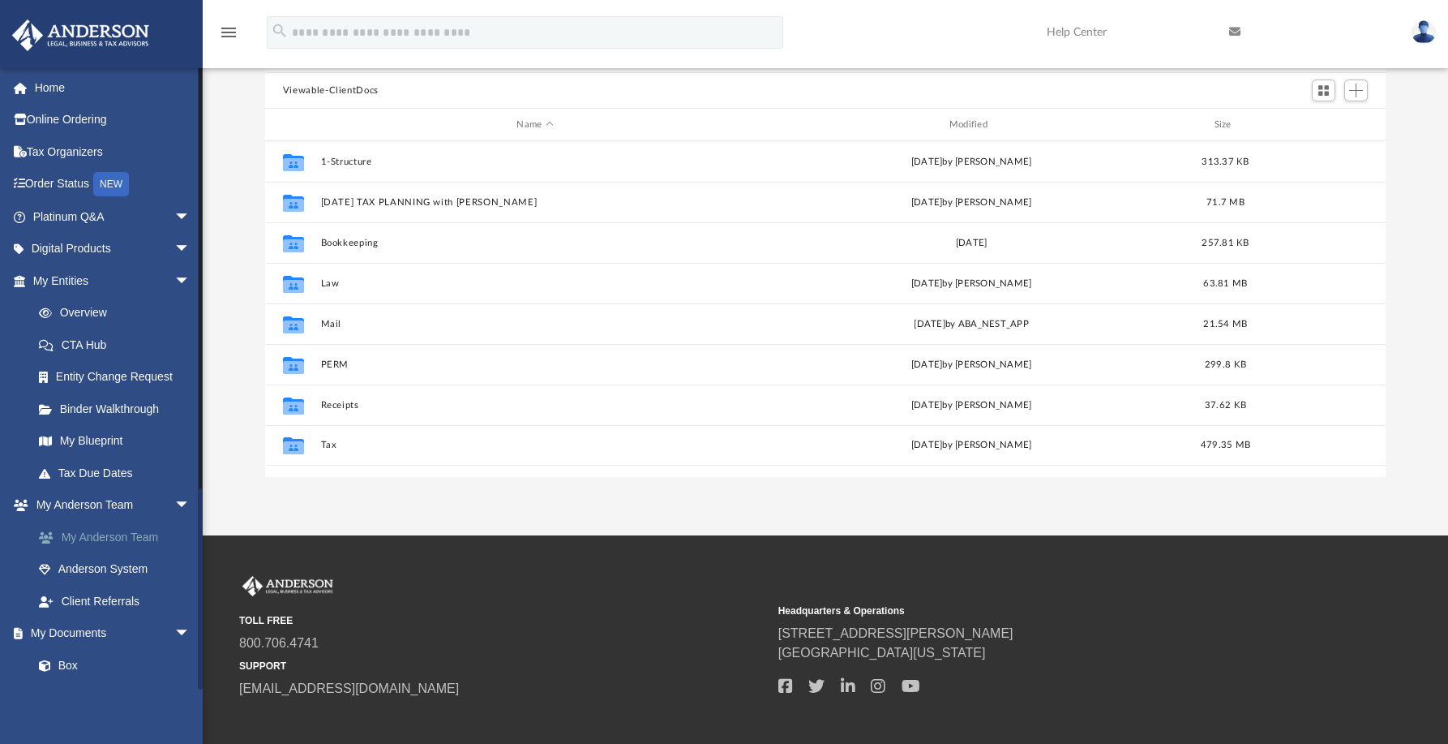
click at [117, 534] on link "My Anderson Team" at bounding box center [119, 537] width 192 height 32
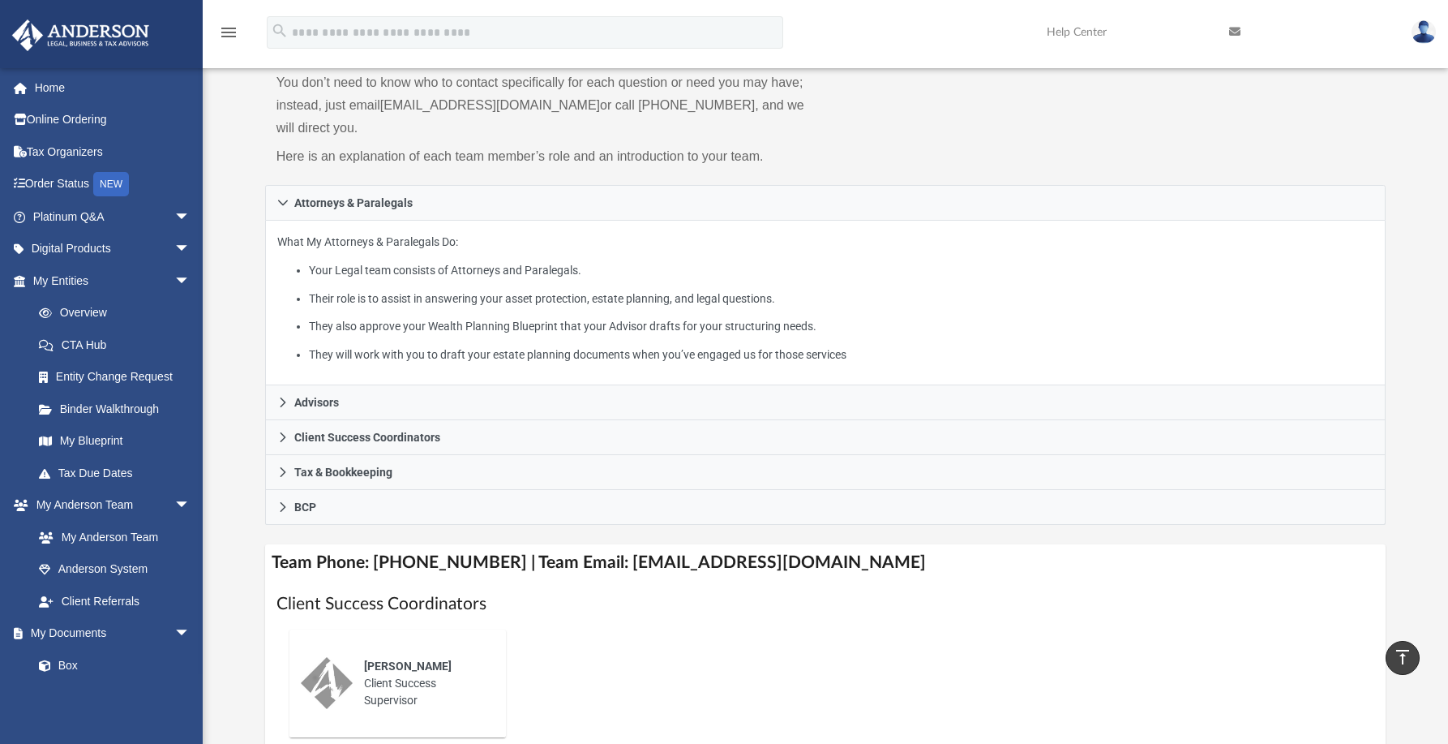
scroll to position [96, 0]
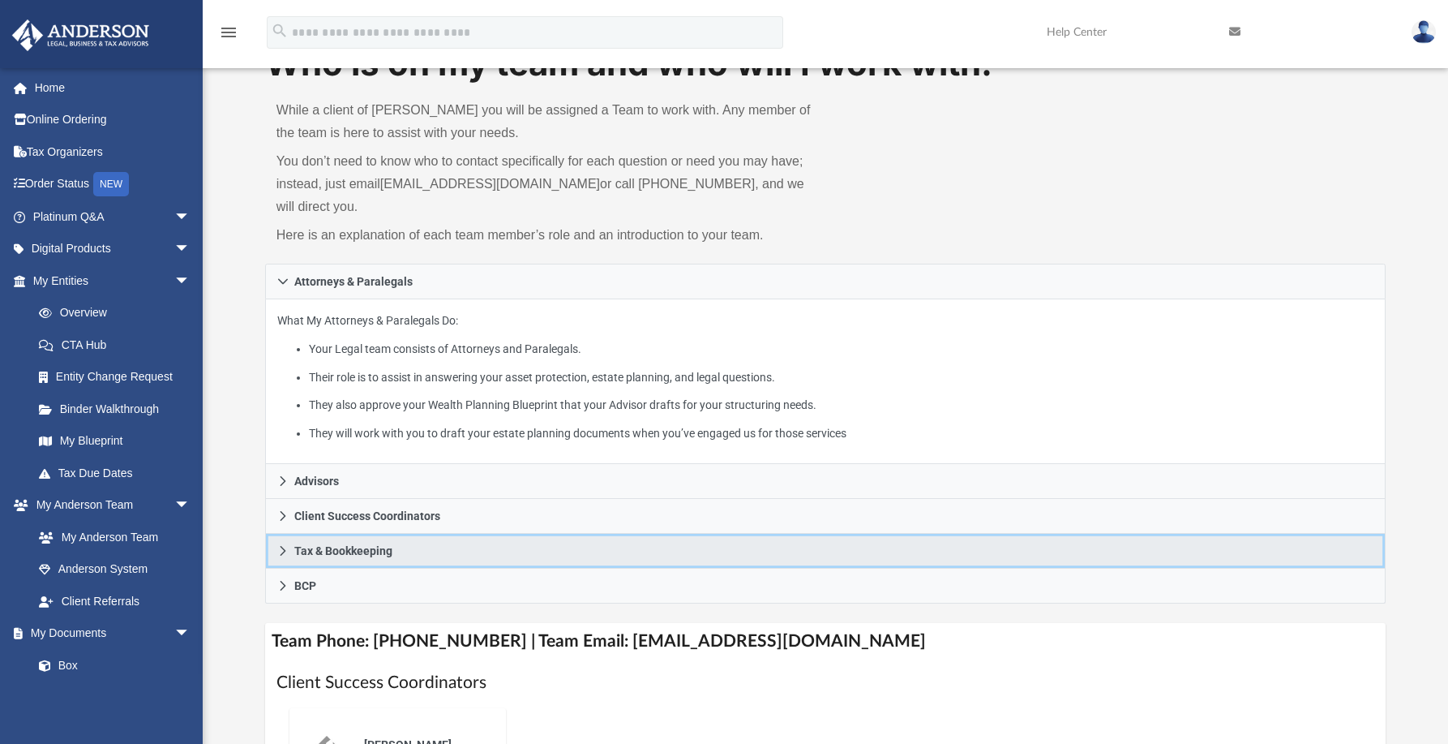
click at [345, 551] on span "Tax & Bookkeeping" at bounding box center [343, 550] width 98 height 11
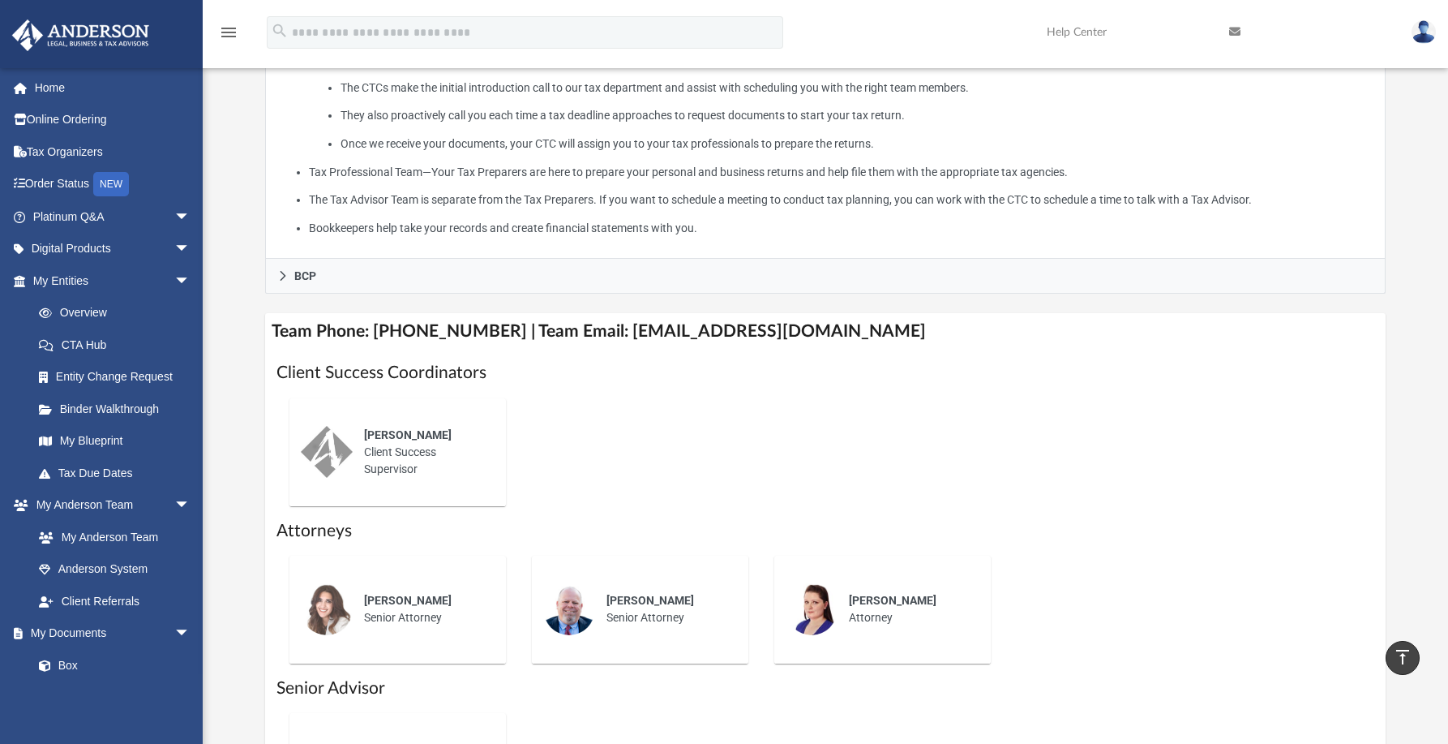
scroll to position [583, 0]
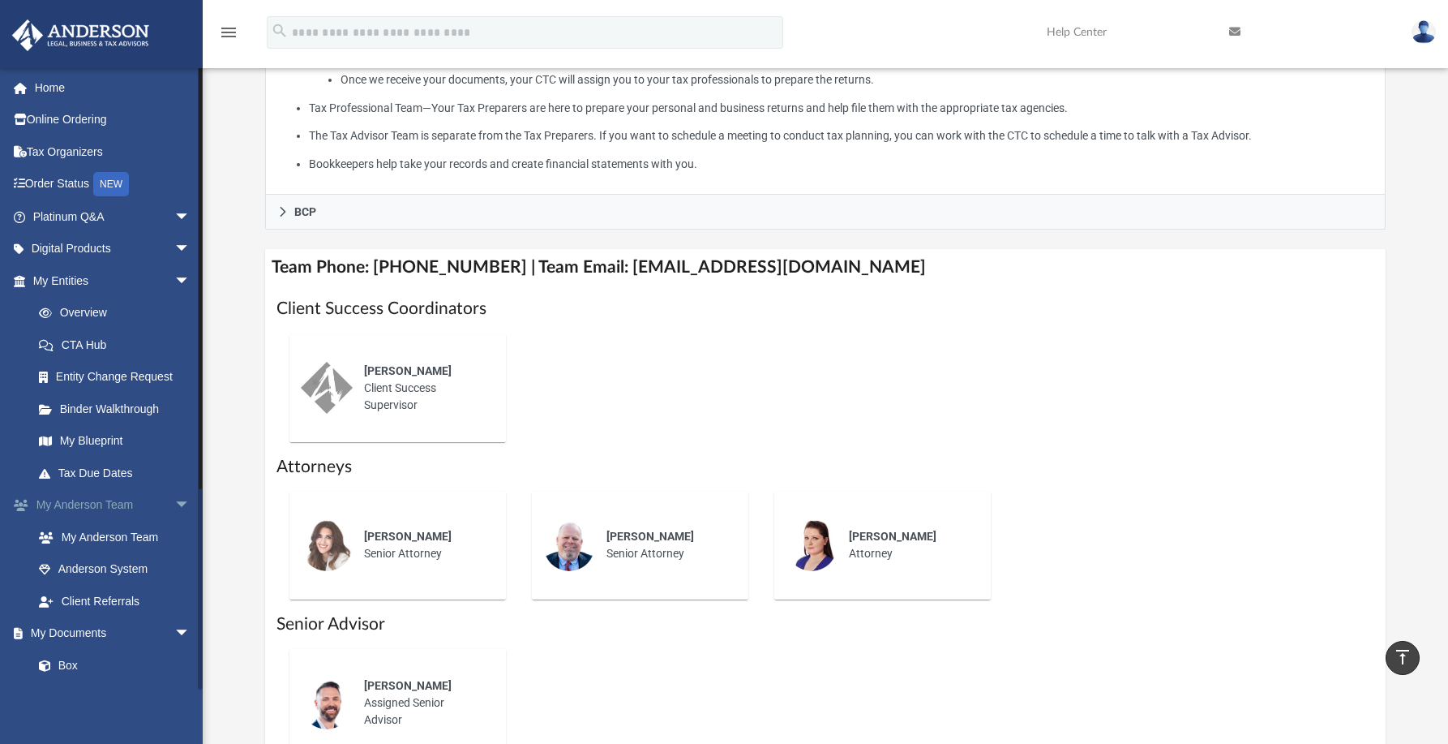
click at [174, 505] on span "arrow_drop_down" at bounding box center [190, 505] width 32 height 33
click at [67, 563] on link "Box" at bounding box center [119, 569] width 192 height 32
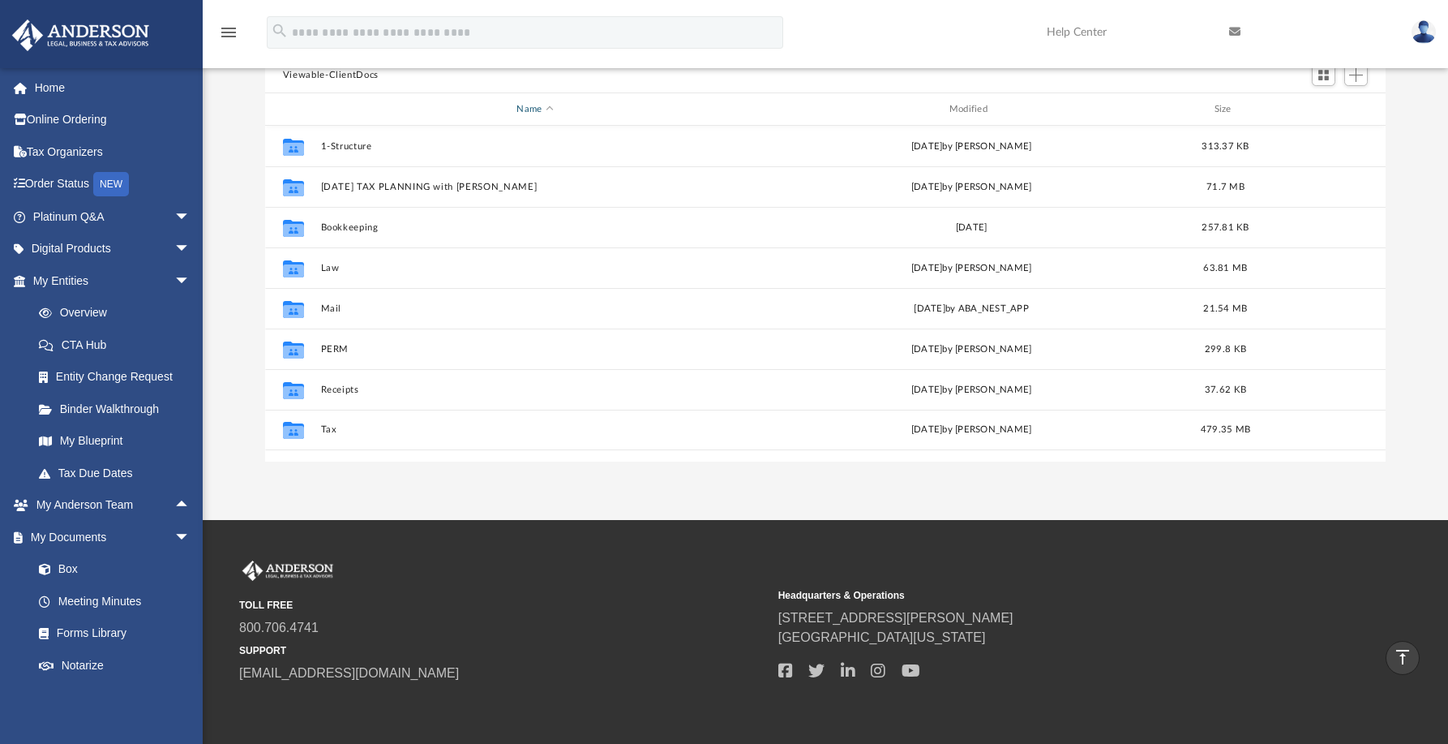
scroll to position [96, 0]
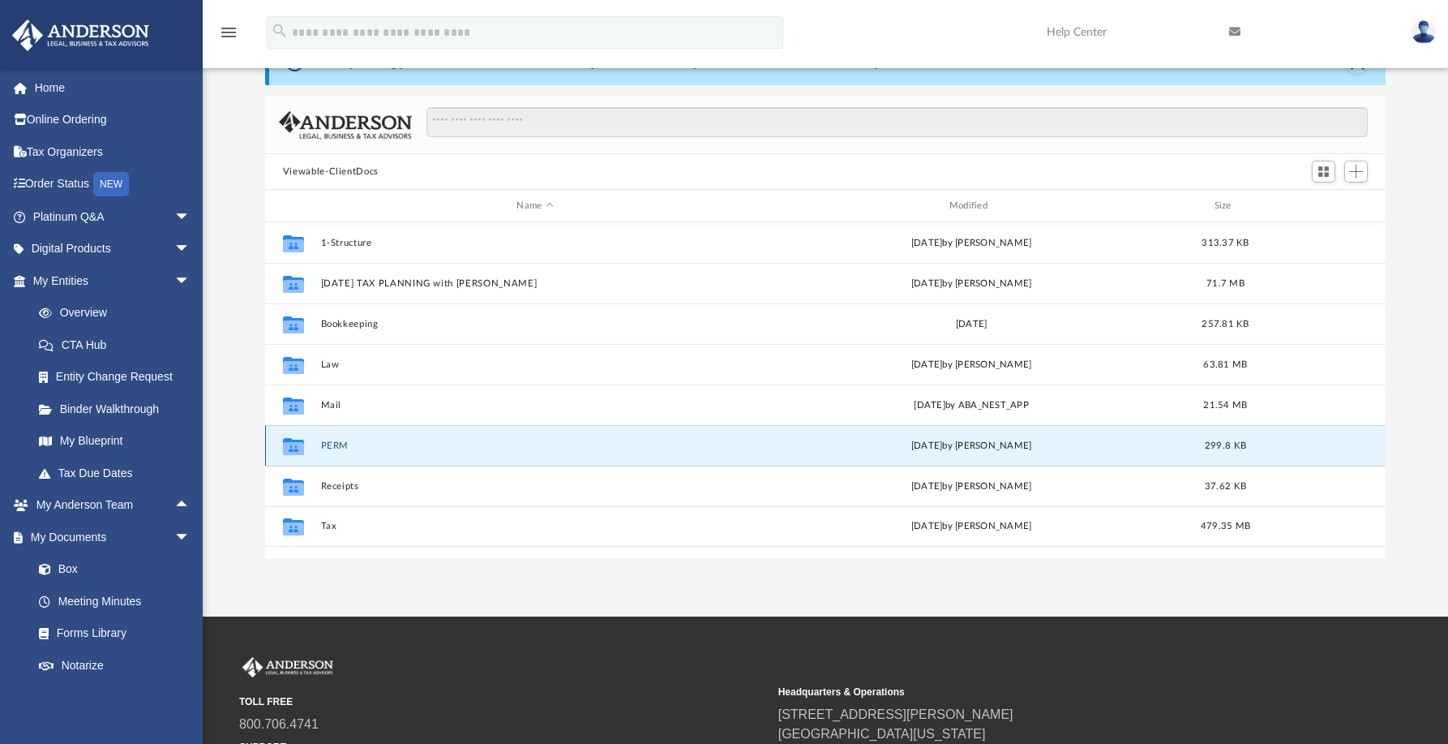
click at [342, 445] on button "PERM" at bounding box center [534, 445] width 429 height 11
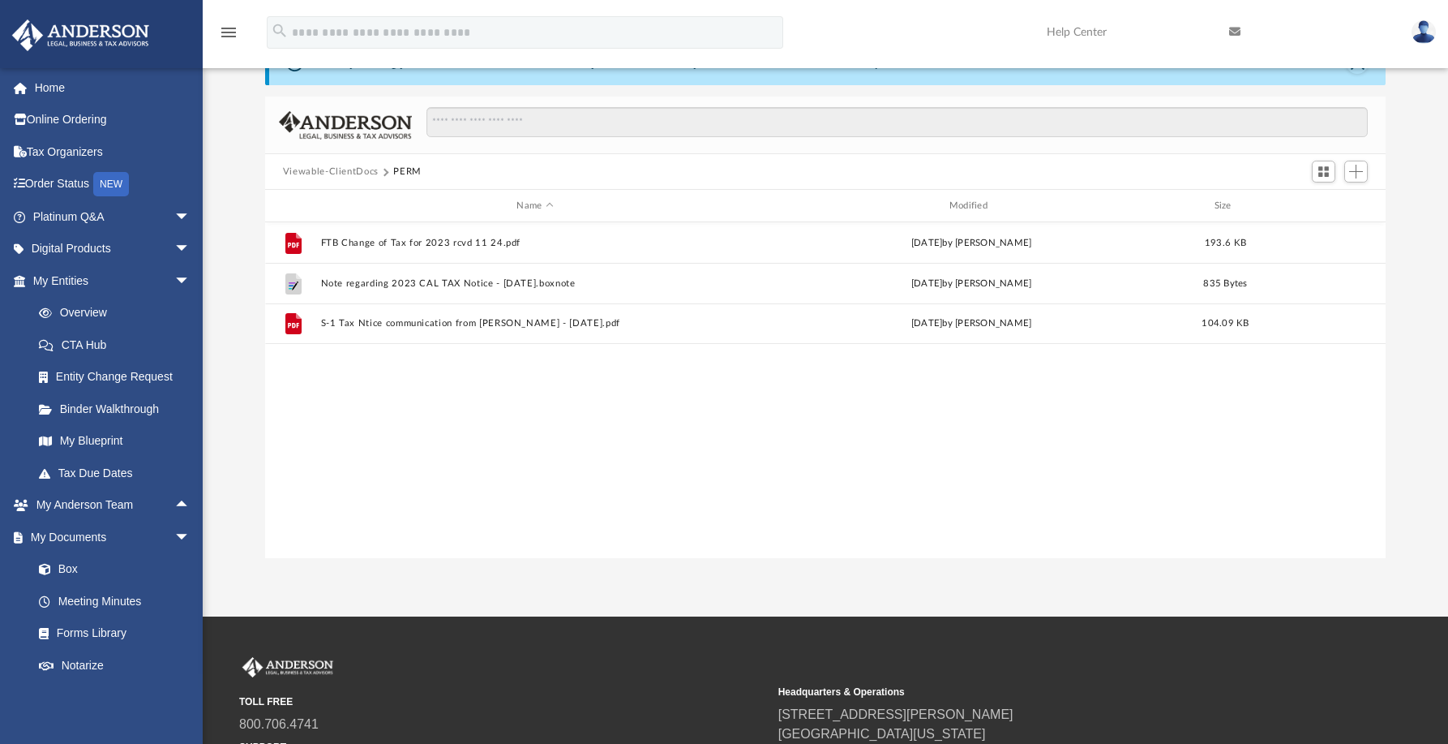
click at [361, 175] on button "Viewable-ClientDocs" at bounding box center [331, 172] width 96 height 15
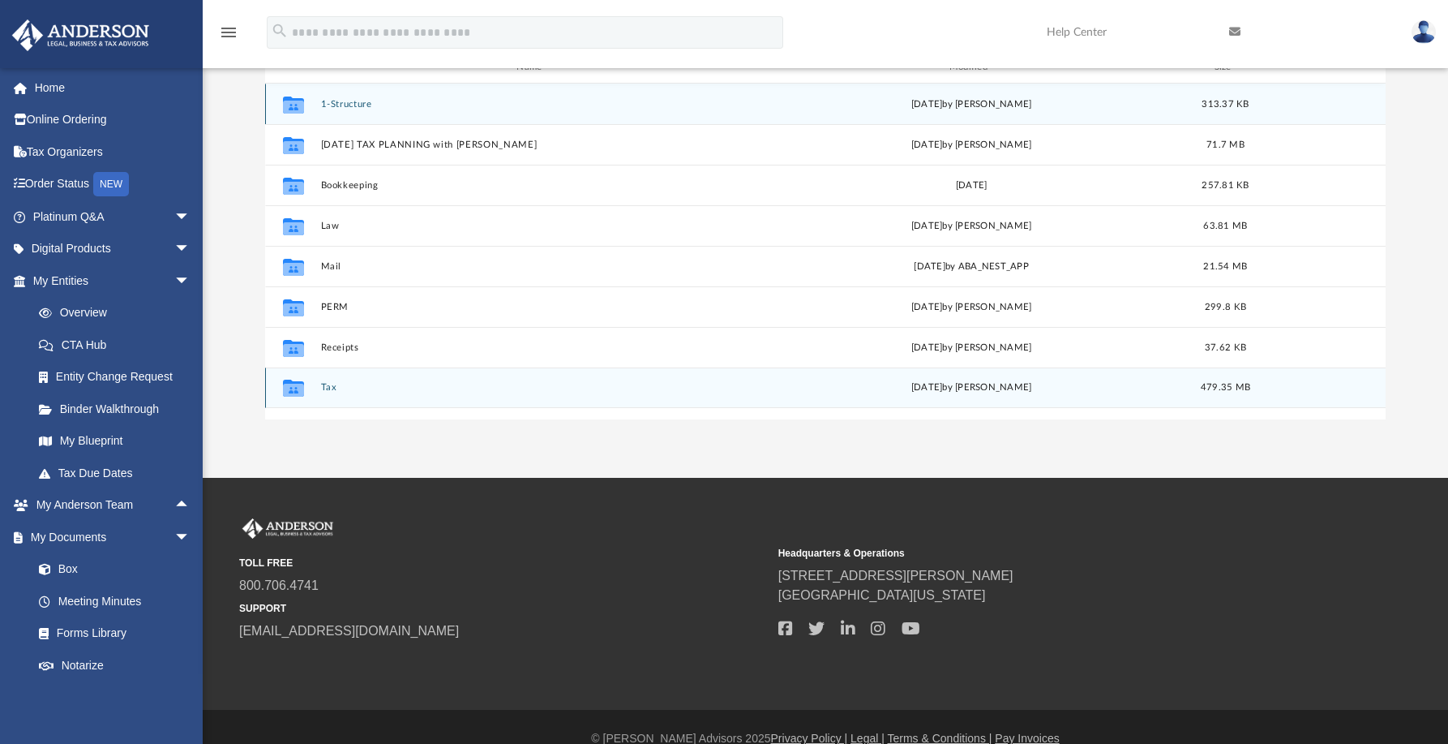
scroll to position [259, 0]
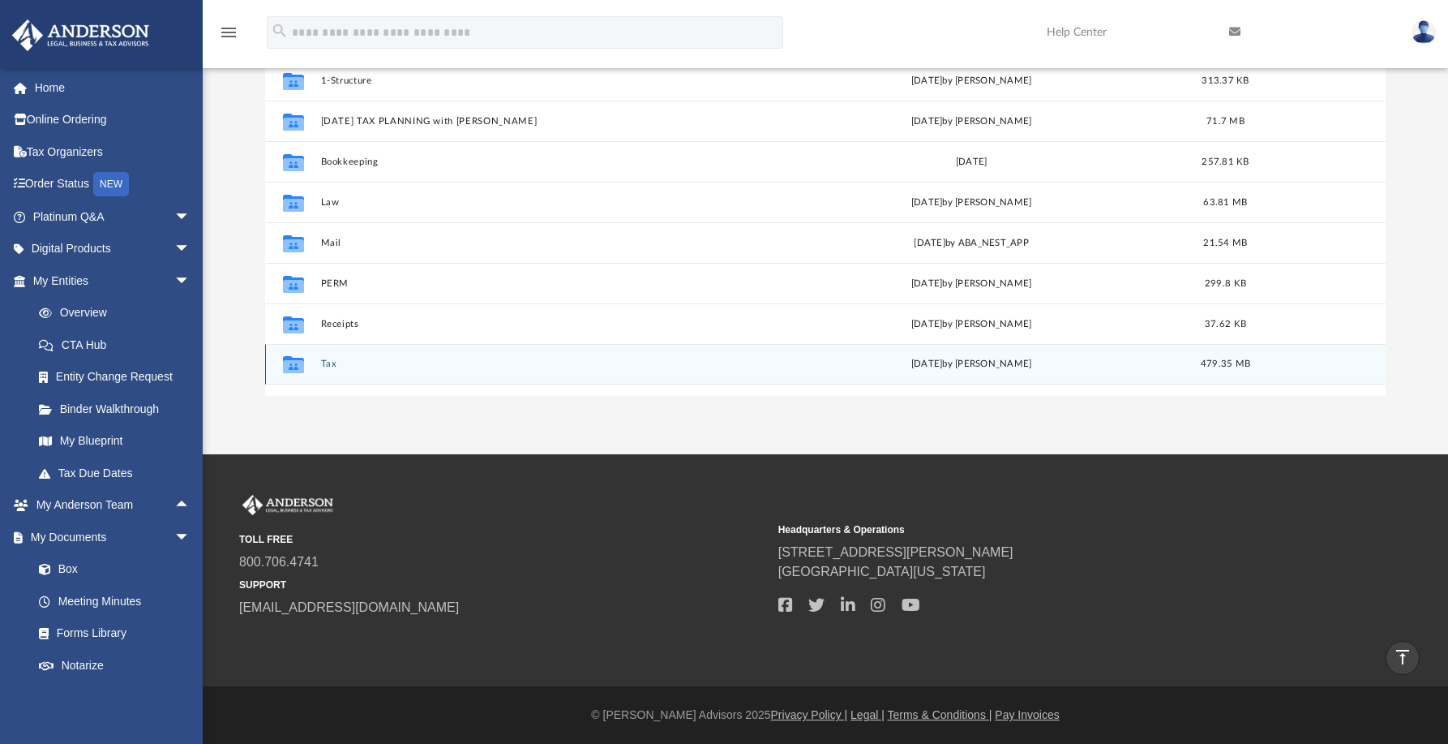
click at [326, 364] on button "Tax" at bounding box center [534, 363] width 429 height 11
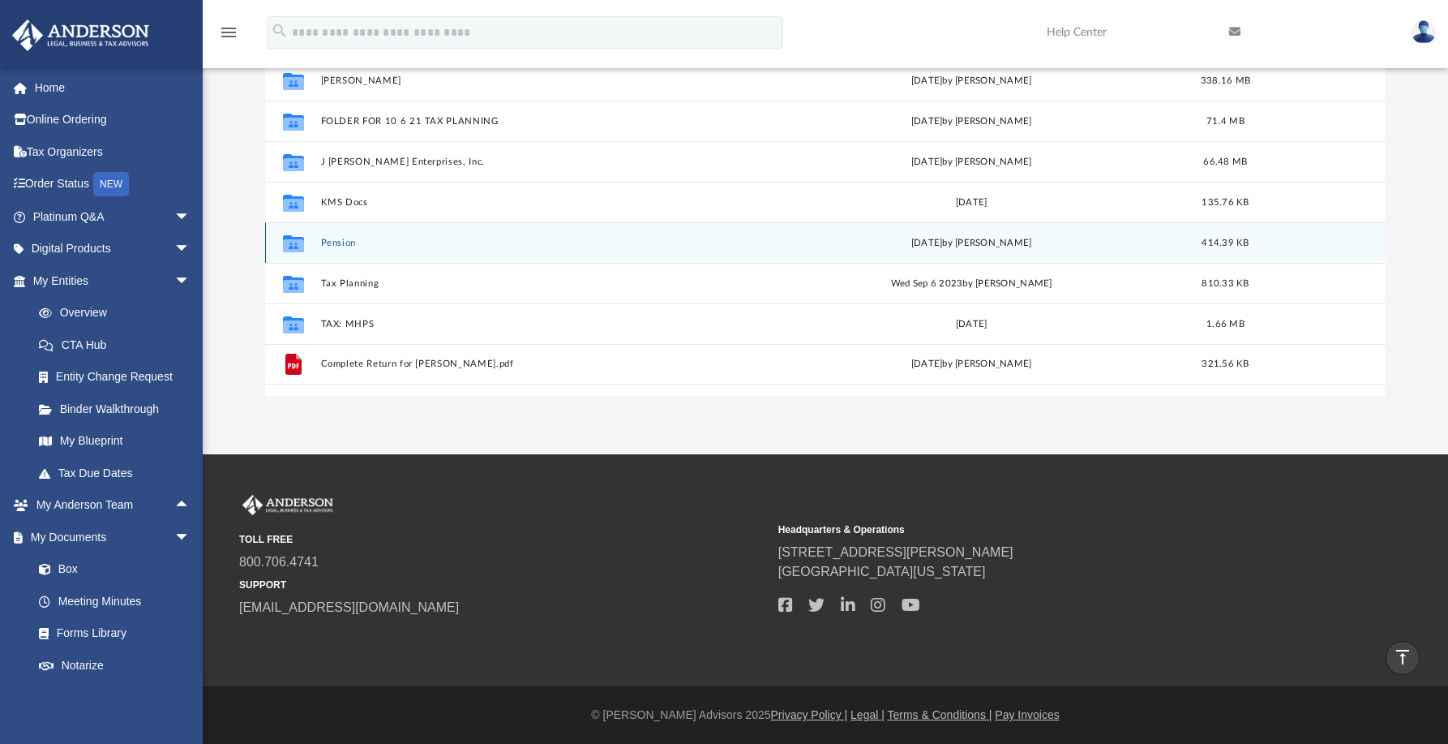
click at [342, 242] on button "Pension" at bounding box center [534, 243] width 429 height 11
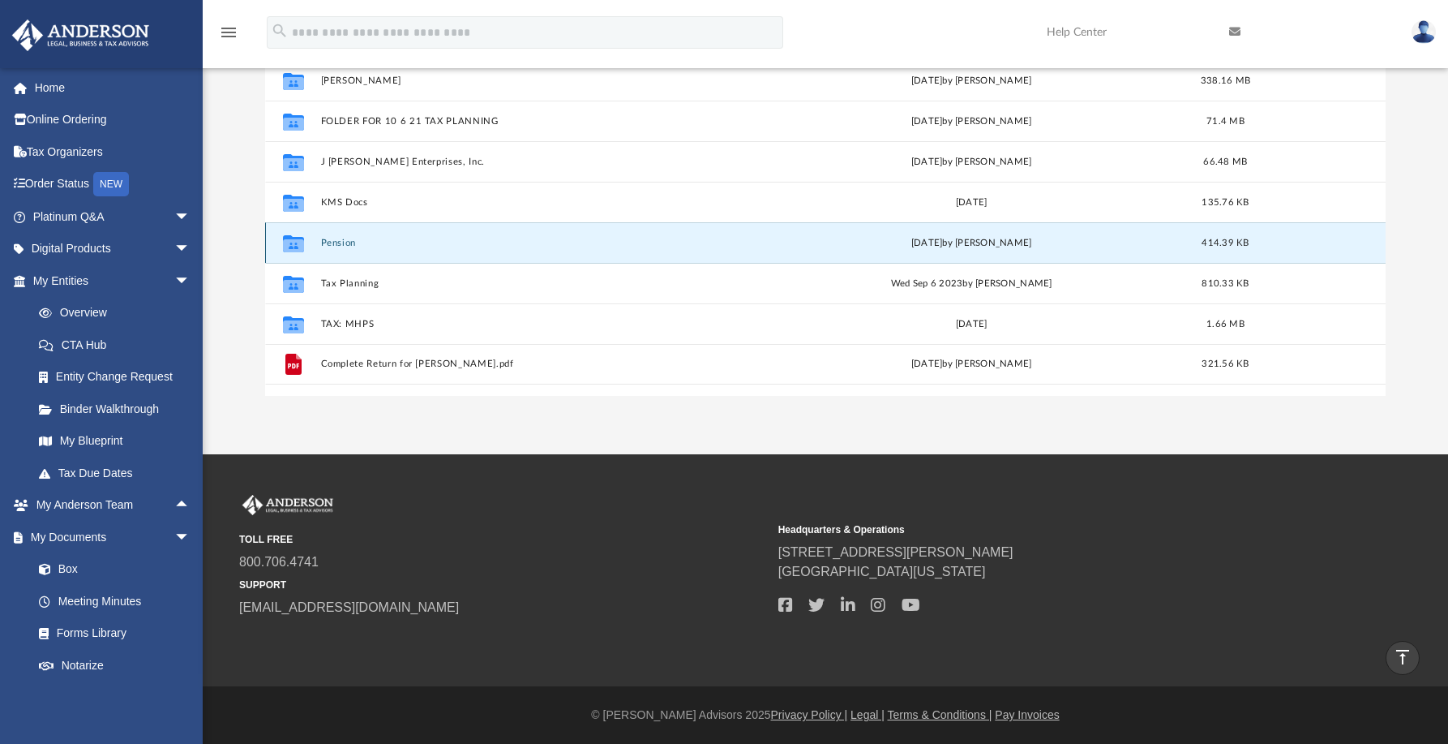
click at [342, 242] on button "Pension" at bounding box center [534, 243] width 429 height 11
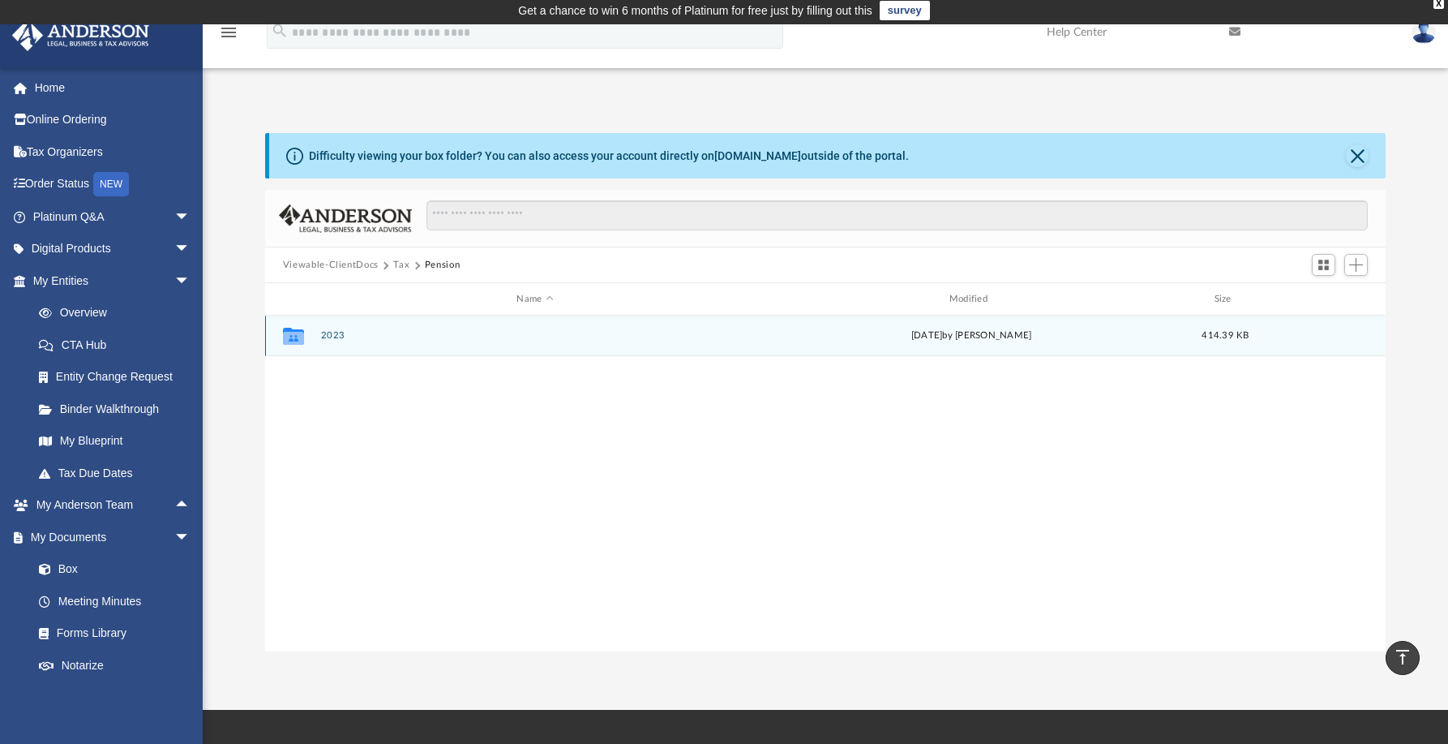
scroll to position [0, 0]
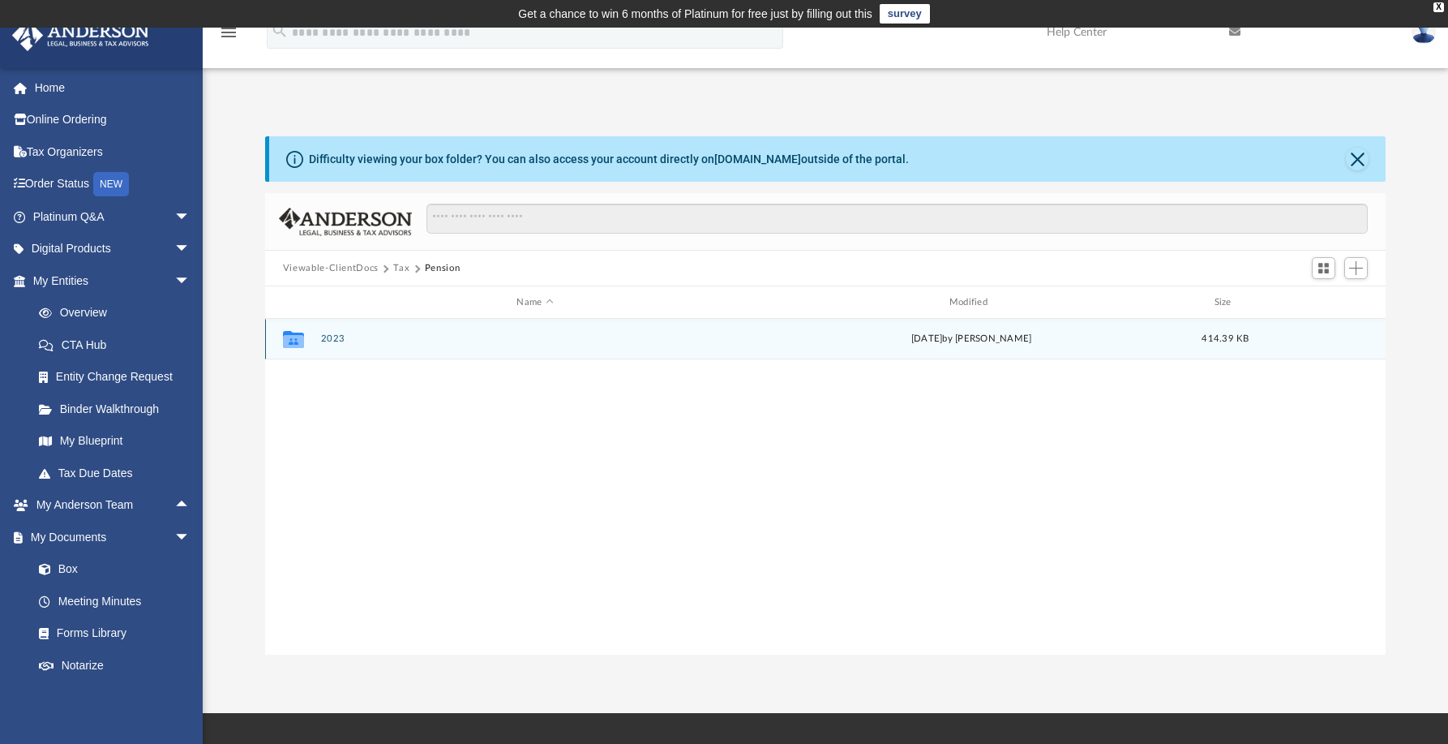
click at [334, 338] on button "2023" at bounding box center [534, 338] width 429 height 11
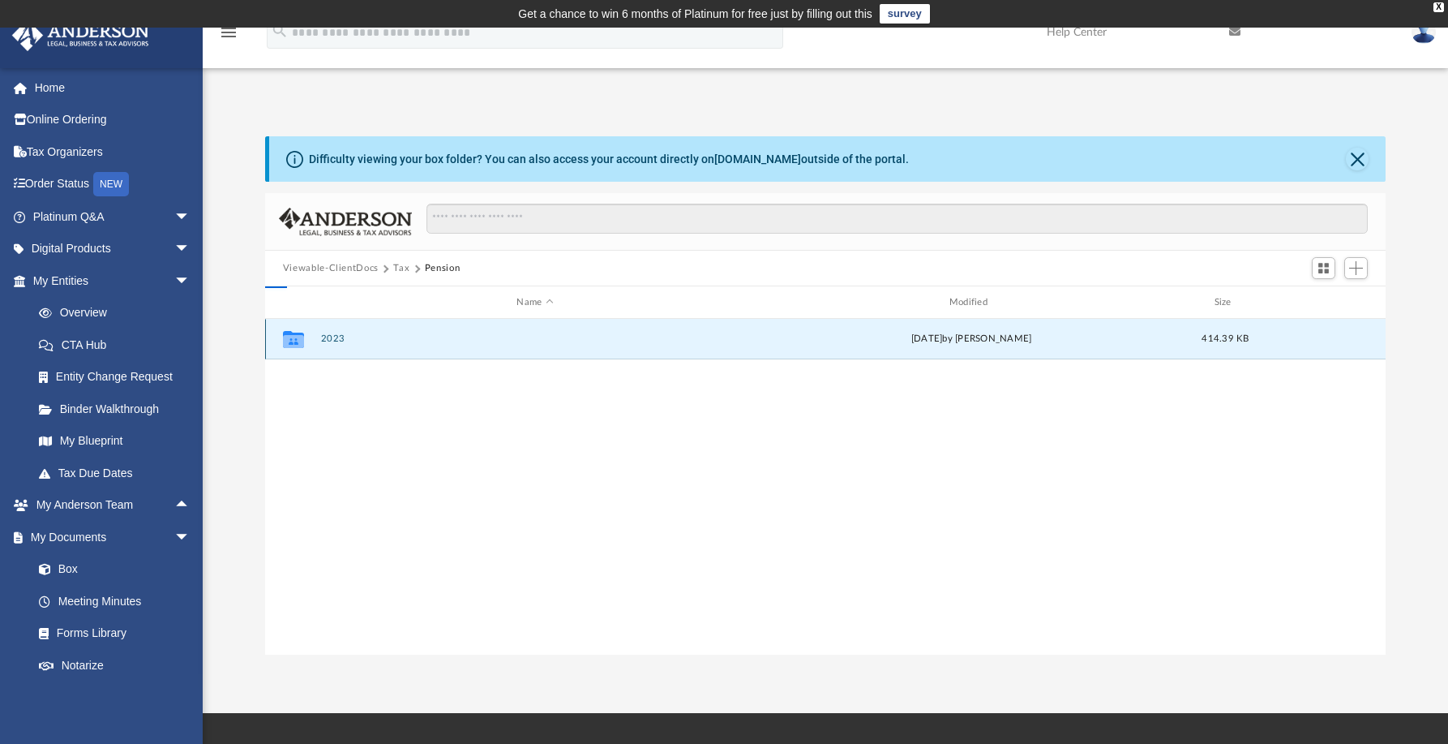
click at [334, 338] on button "2023" at bounding box center [534, 338] width 429 height 11
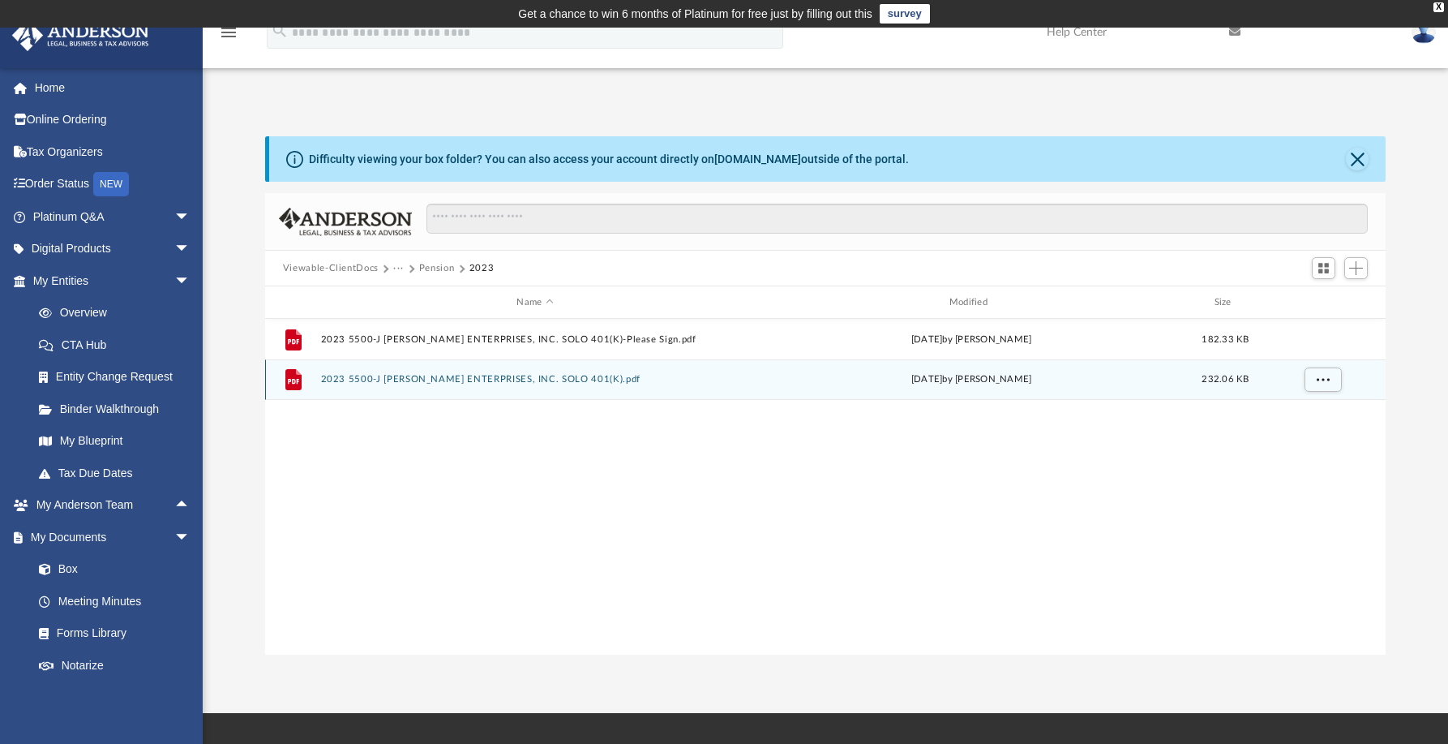
click at [516, 379] on button "2023 5500-J BARR ENTERPRISES, INC. SOLO 401(K).pdf" at bounding box center [534, 379] width 429 height 11
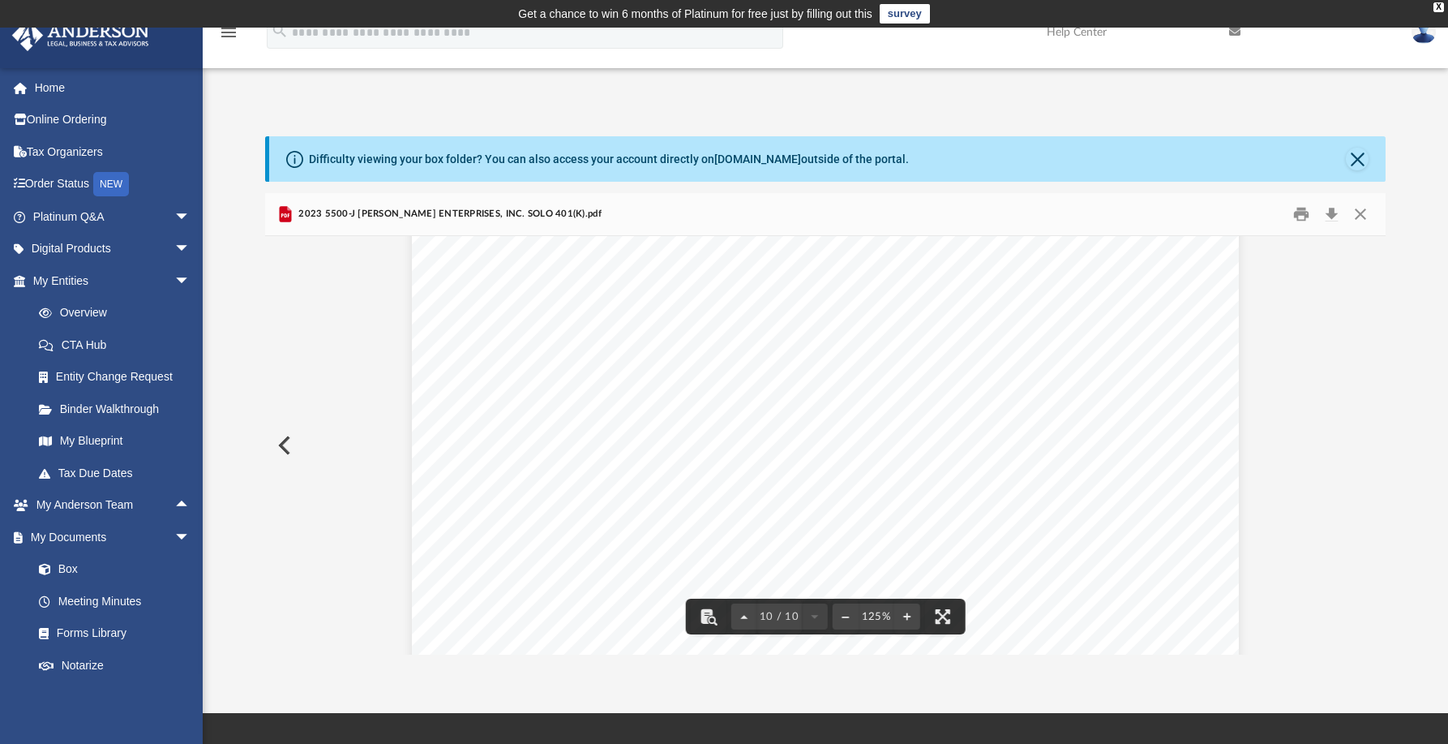
scroll to position [10446, 0]
click at [1337, 214] on button "Download" at bounding box center [1331, 214] width 29 height 25
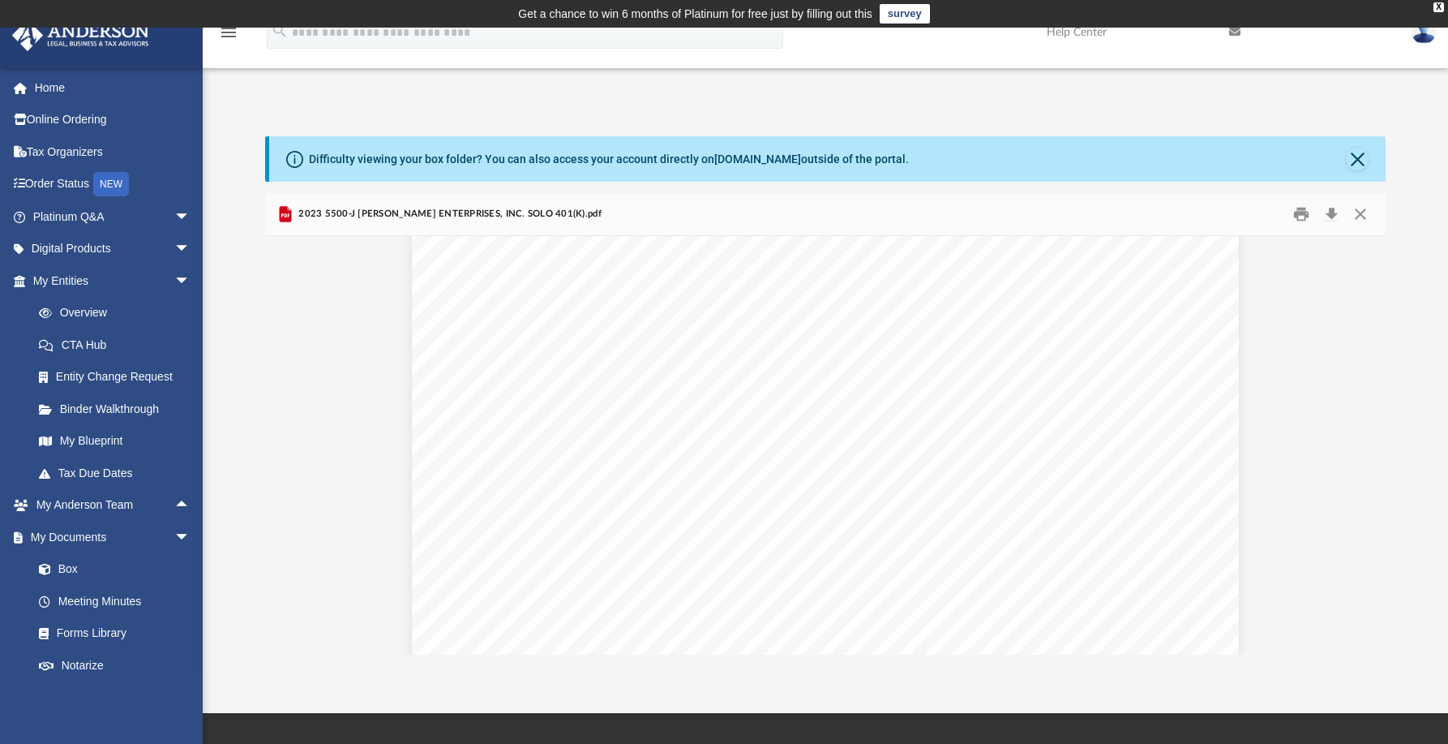
click at [1423, 34] on img at bounding box center [1424, 32] width 24 height 24
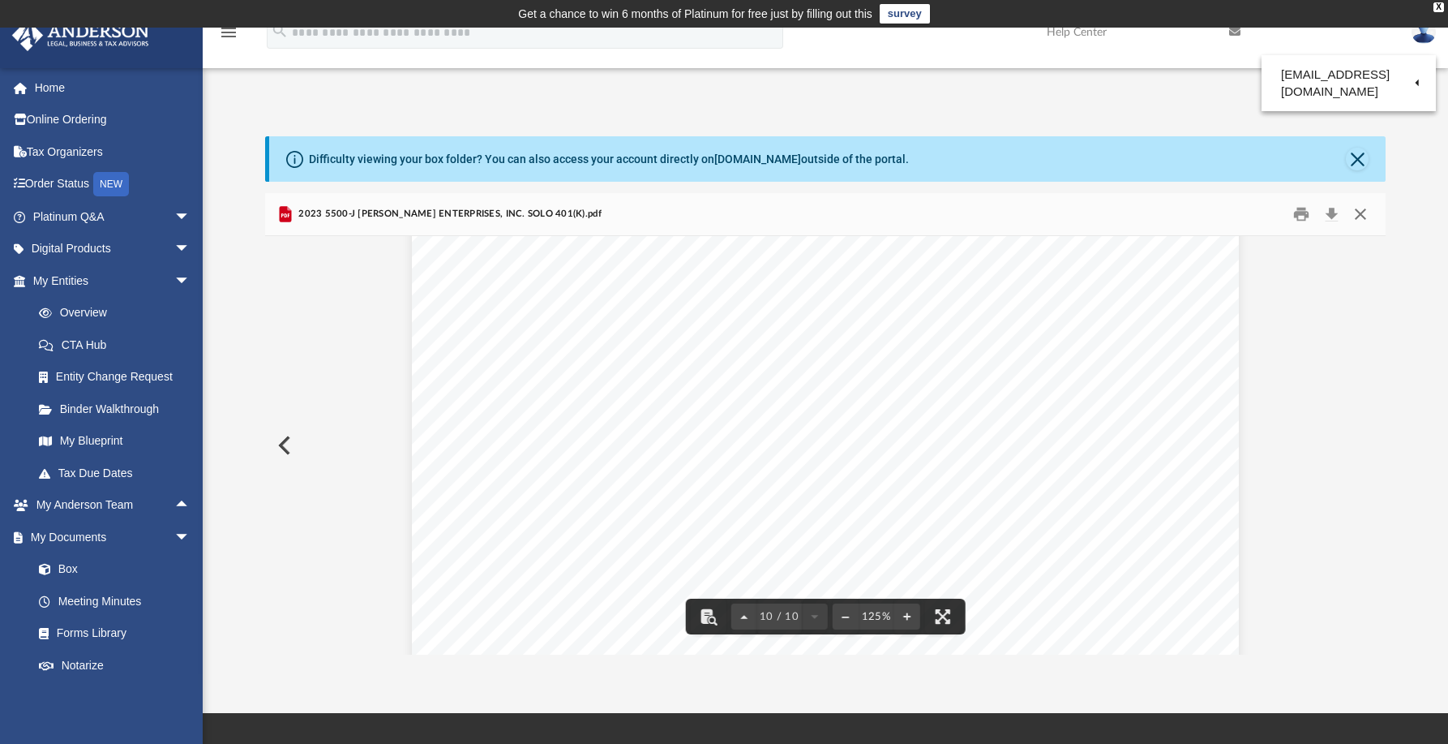
click at [1359, 215] on button "Close" at bounding box center [1360, 214] width 29 height 25
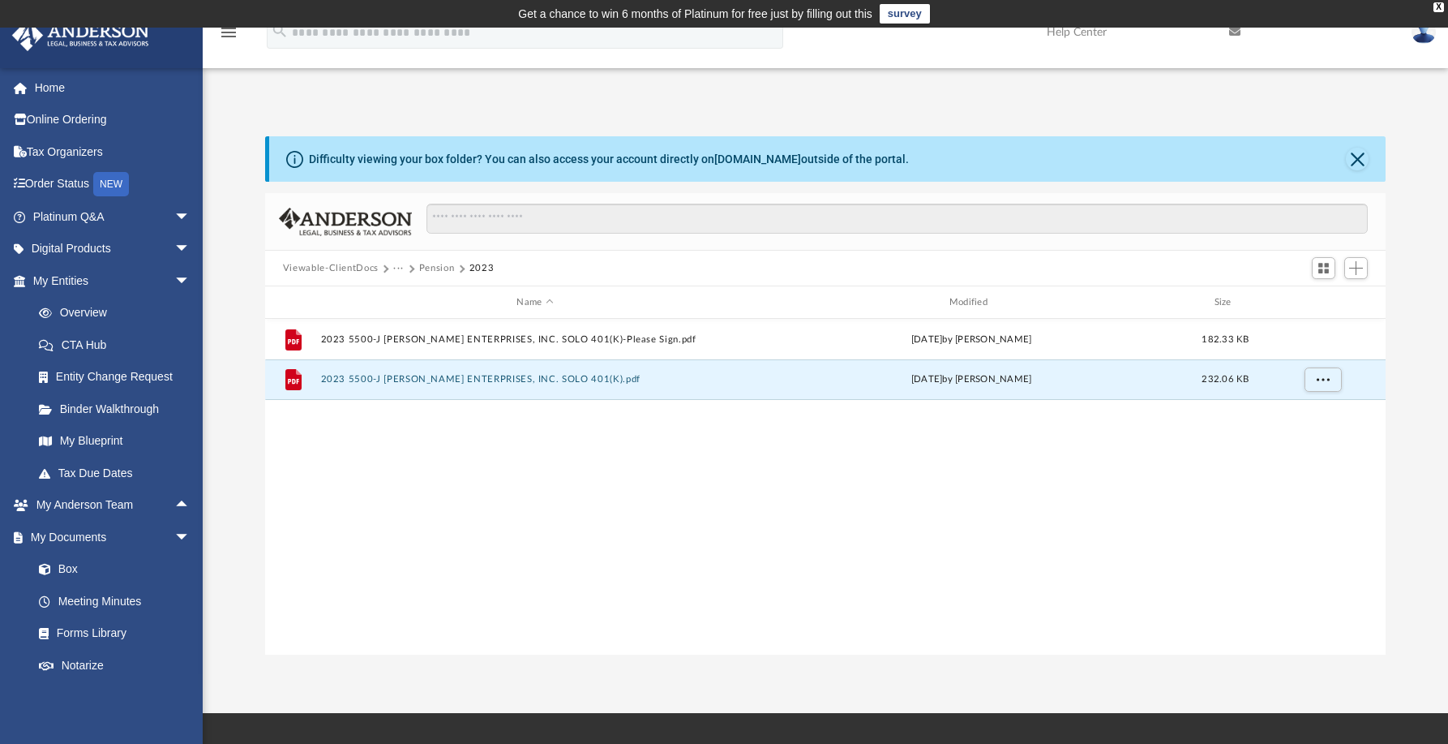
click at [364, 267] on button "Viewable-ClientDocs" at bounding box center [331, 268] width 96 height 15
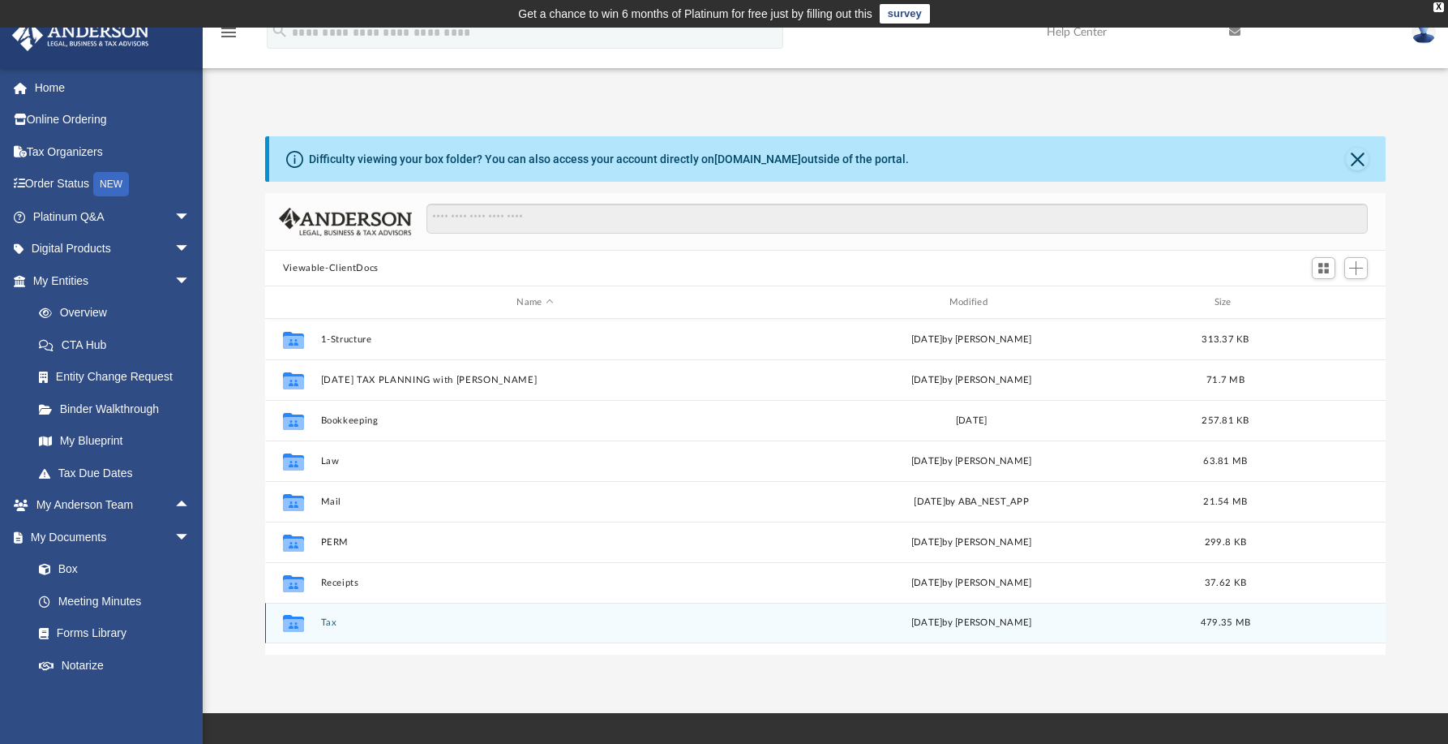
click at [331, 622] on button "Tax" at bounding box center [534, 622] width 429 height 11
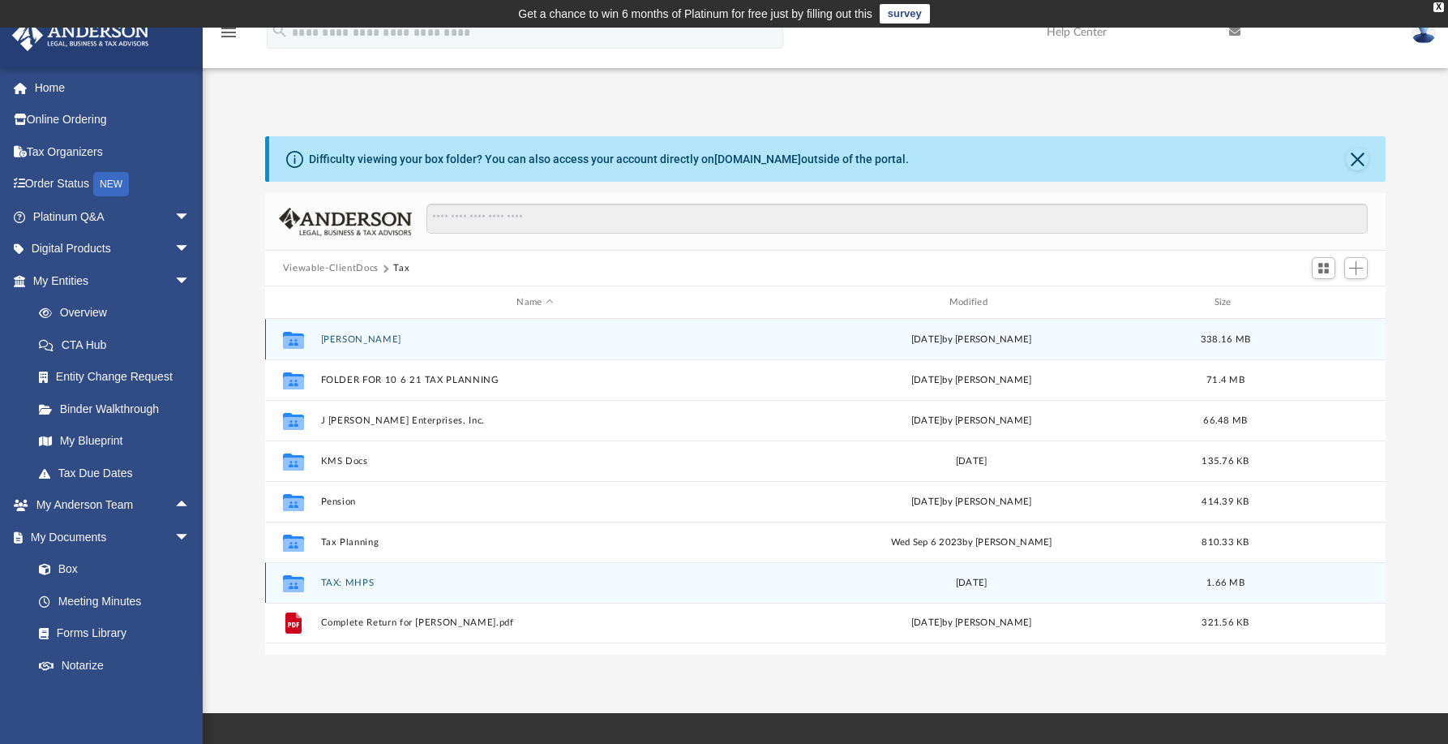
scroll to position [81, 0]
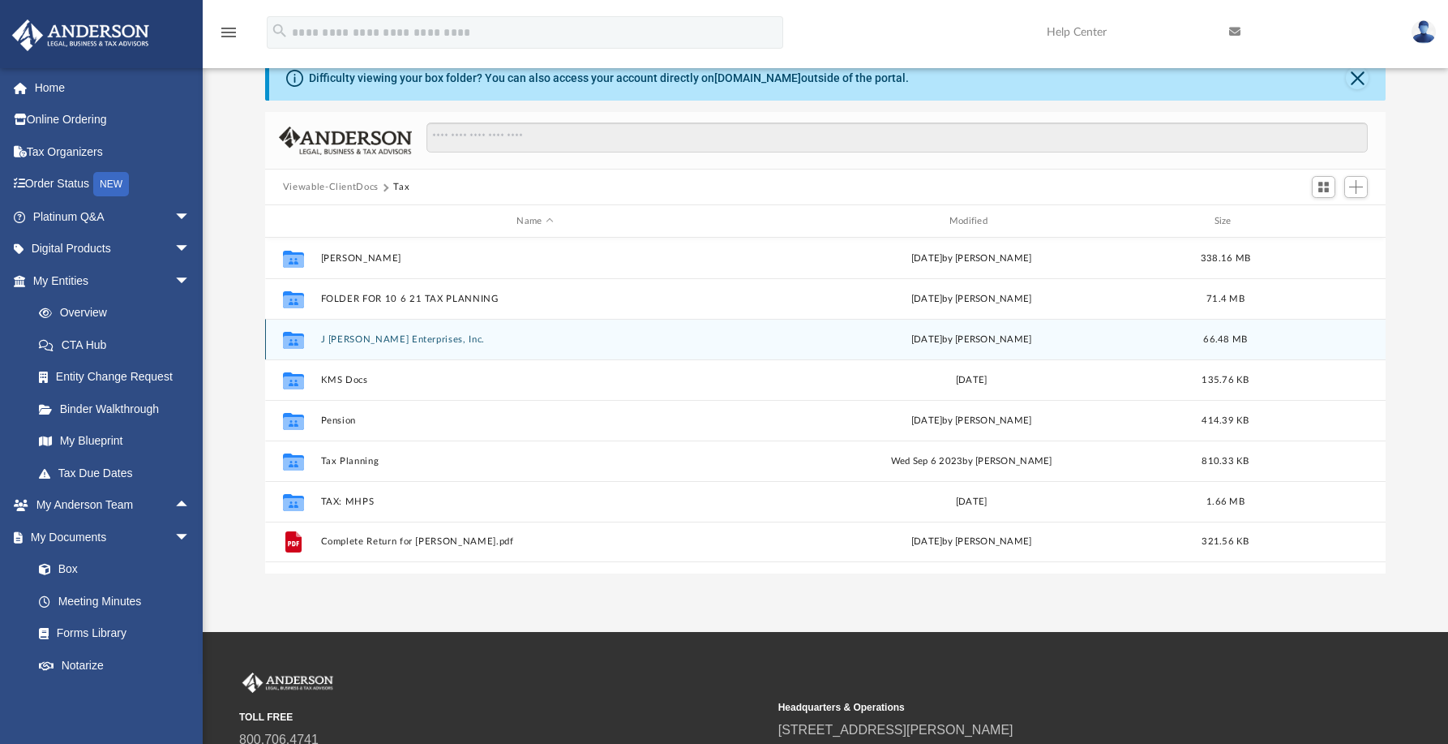
click at [354, 337] on button "J [PERSON_NAME] Enterprises, Inc." at bounding box center [534, 339] width 429 height 11
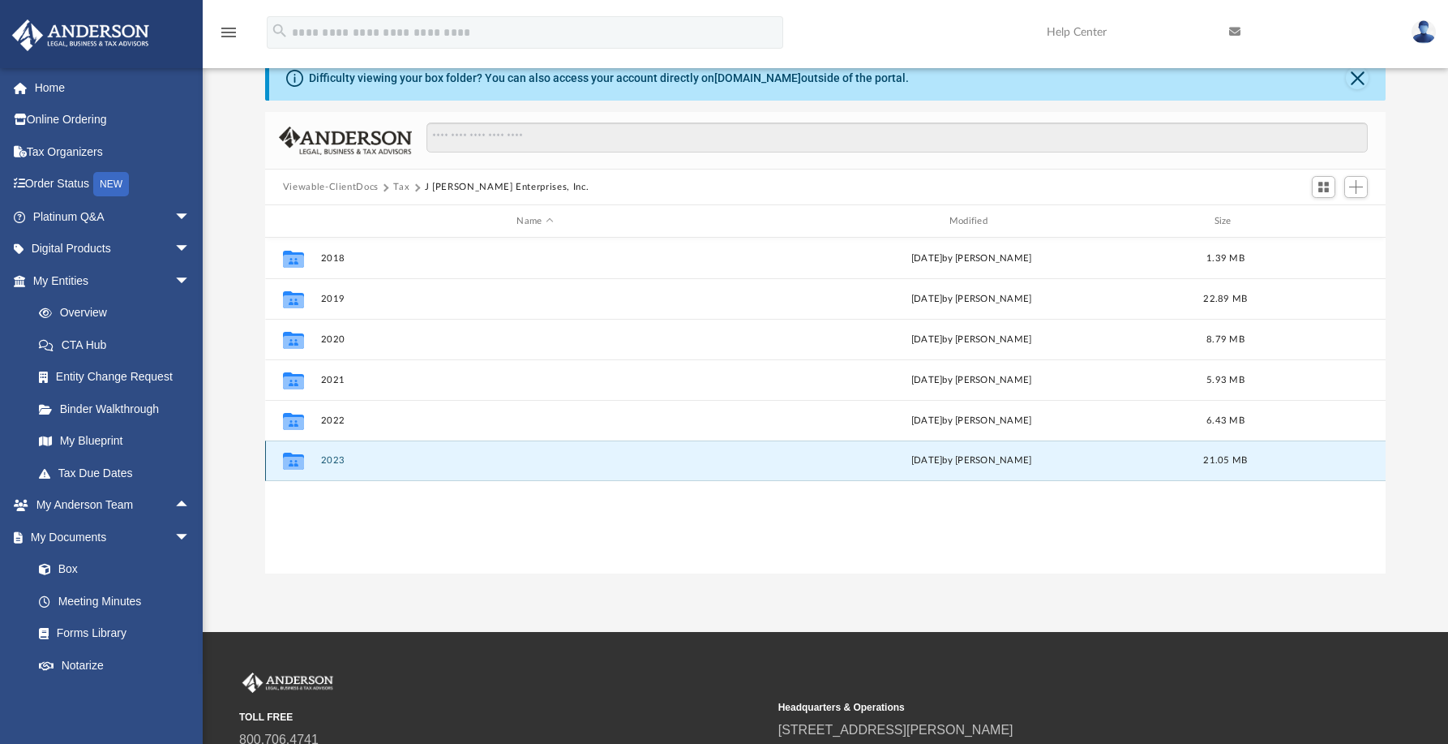
click at [330, 459] on button "2023" at bounding box center [534, 460] width 429 height 11
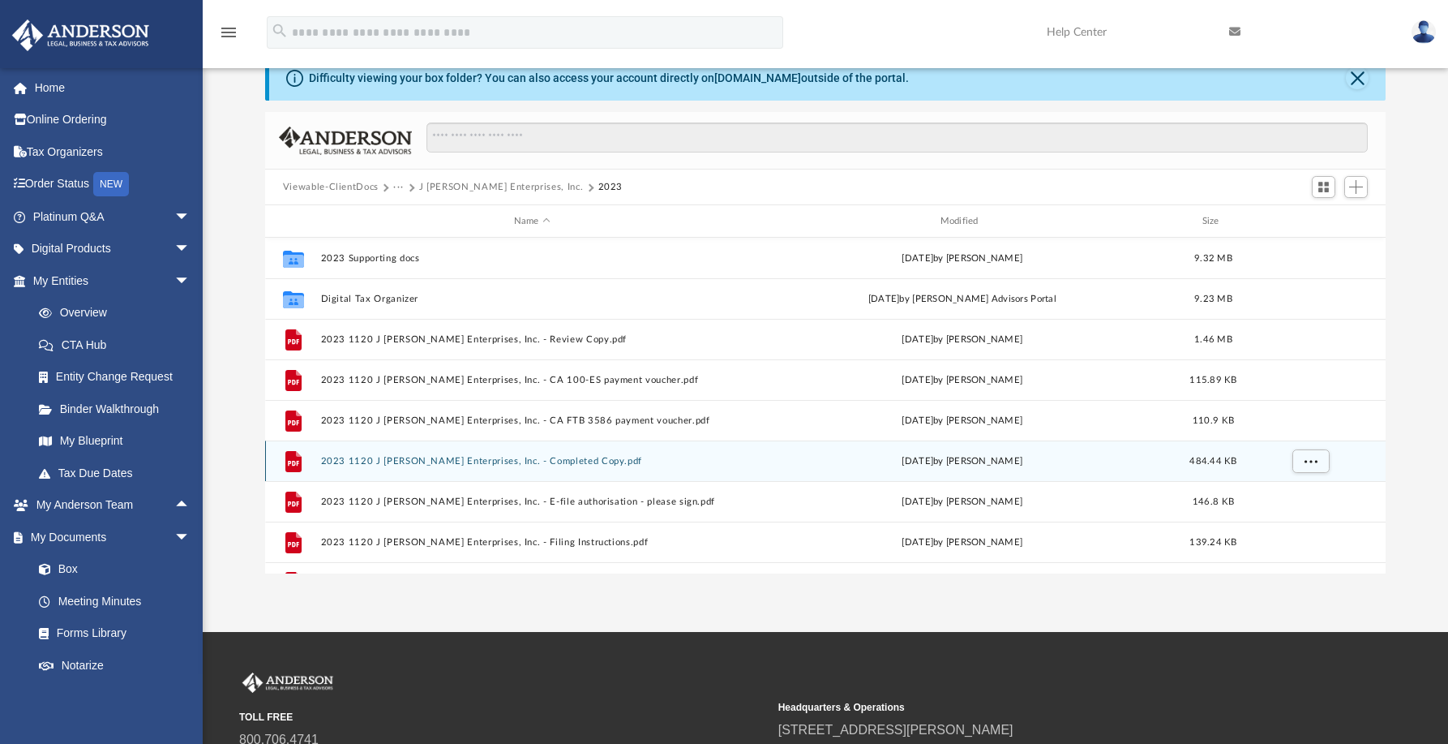
click at [524, 465] on button "2023 1120 J Barr Enterprises, Inc. - Completed Copy.pdf" at bounding box center [531, 461] width 423 height 11
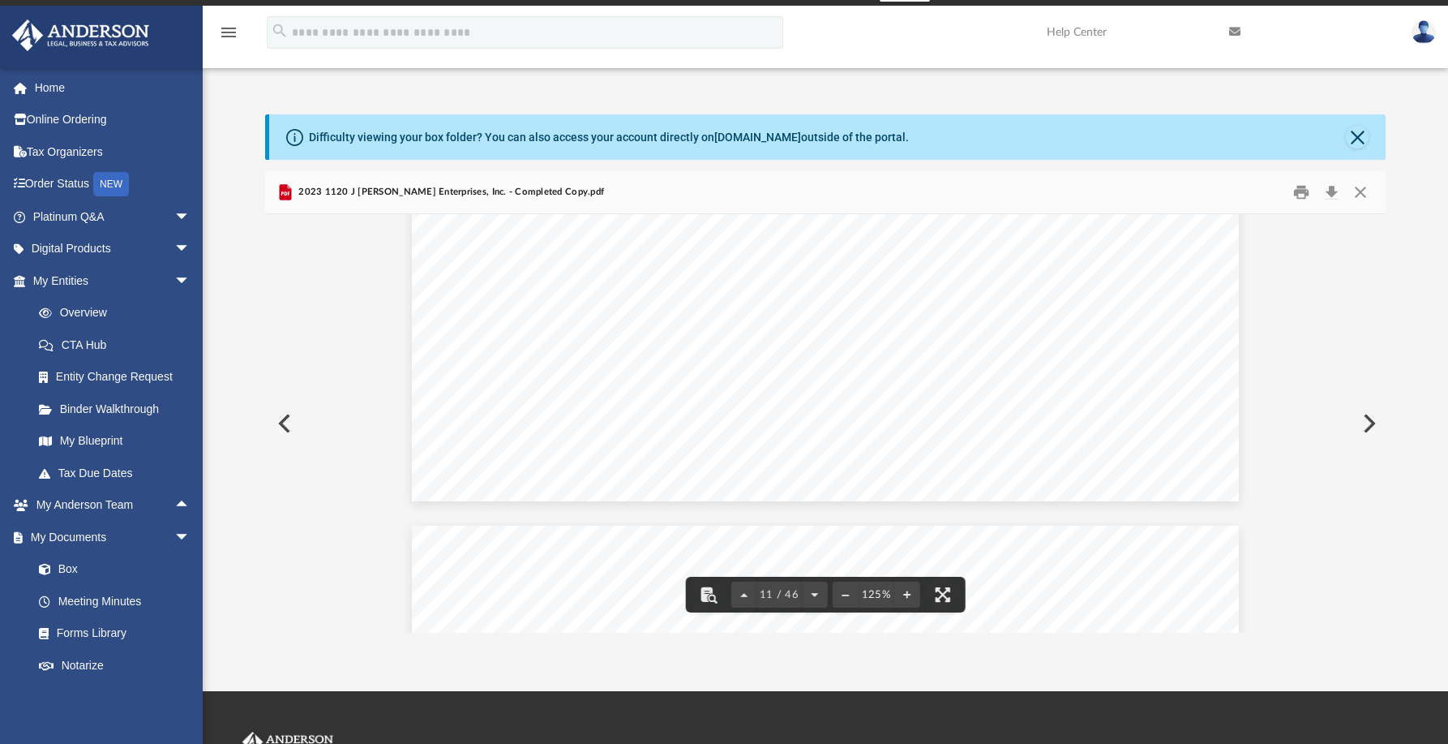
scroll to position [11648, 0]
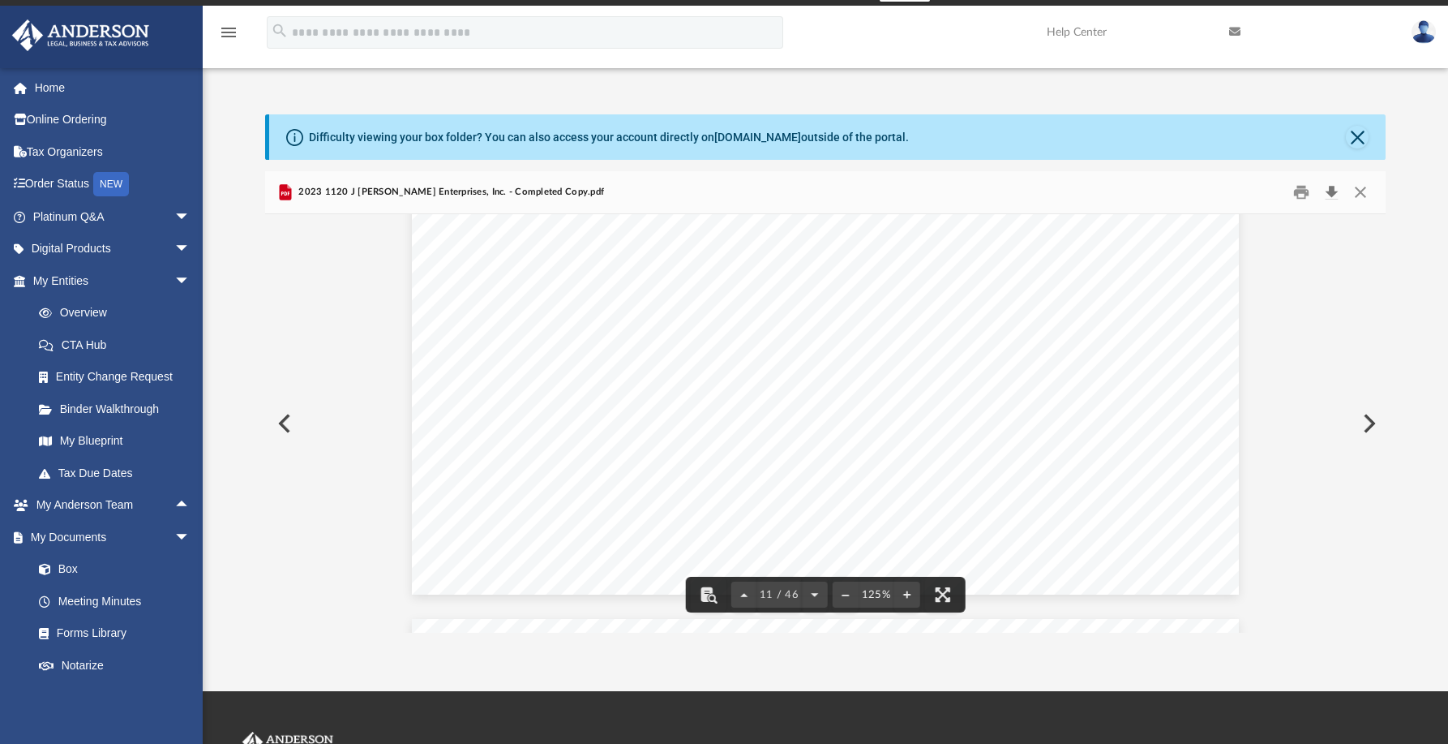
click at [1335, 195] on button "Download" at bounding box center [1331, 192] width 29 height 25
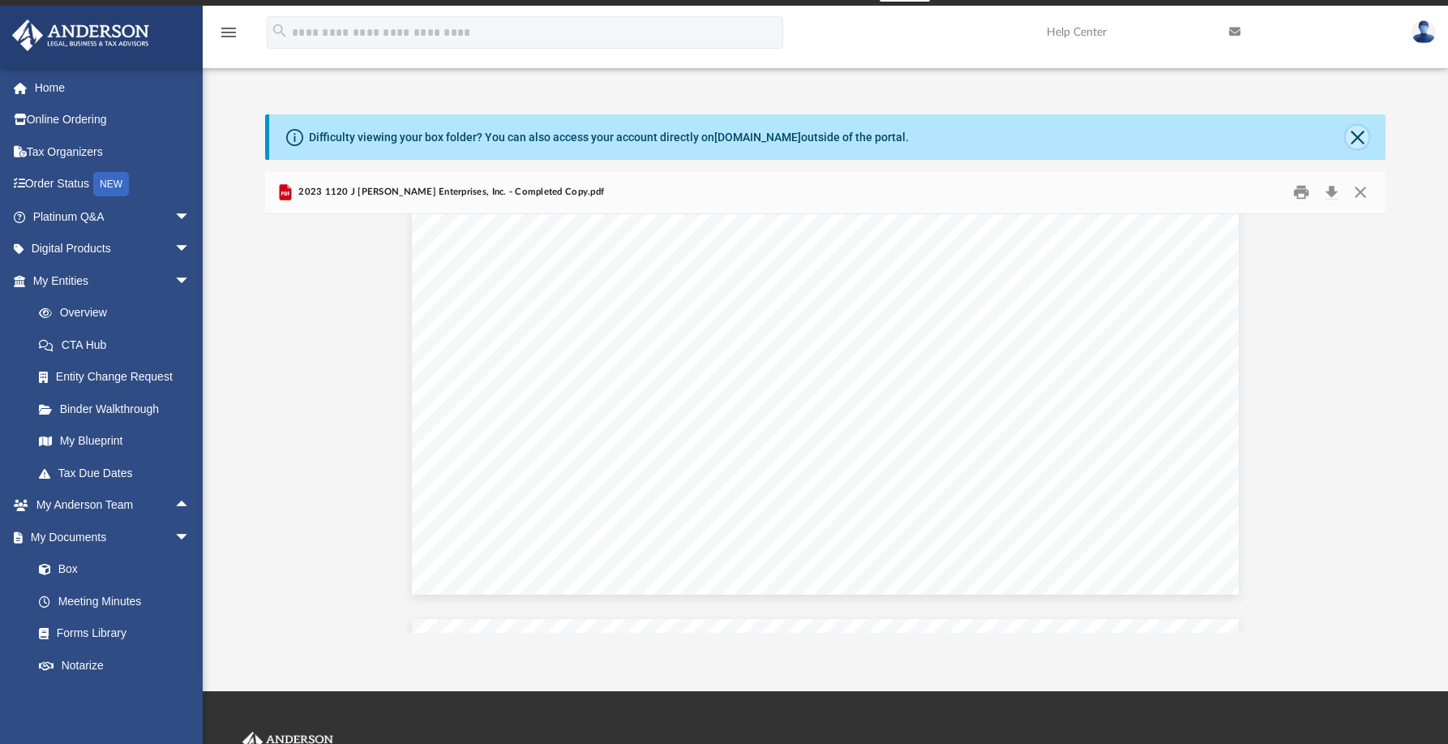
click at [1348, 135] on button "Close" at bounding box center [1357, 137] width 23 height 23
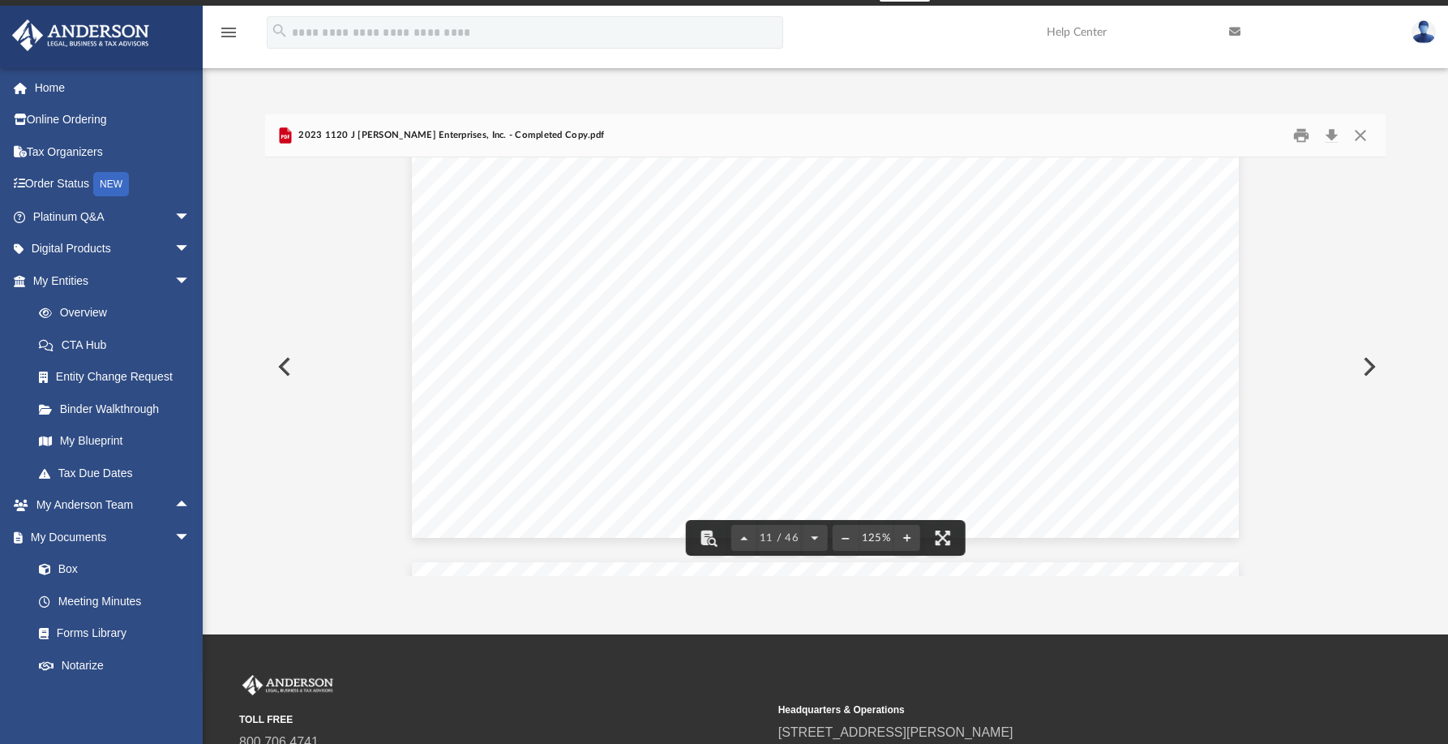
click at [1426, 37] on img at bounding box center [1424, 32] width 24 height 24
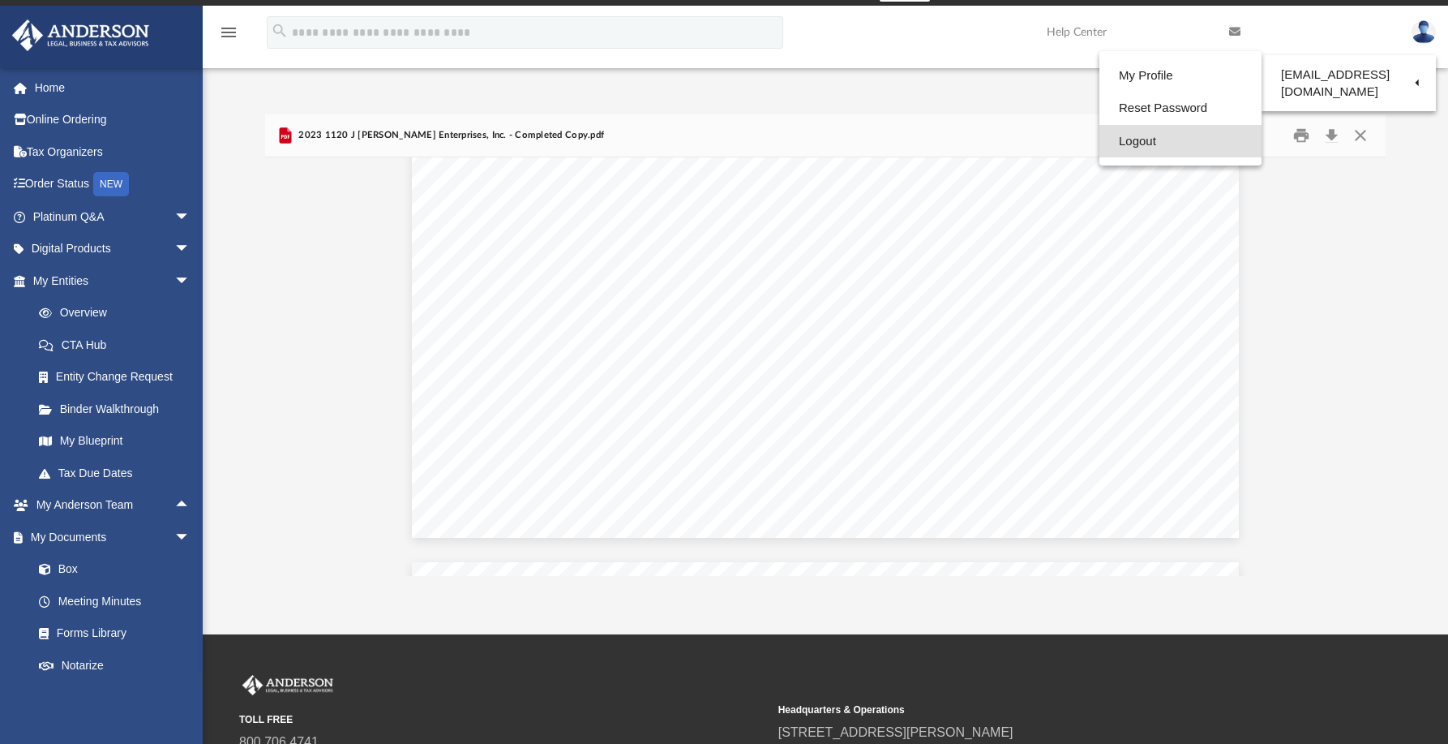
click at [1137, 148] on link "Logout" at bounding box center [1180, 141] width 162 height 33
